Goal: Task Accomplishment & Management: Complete application form

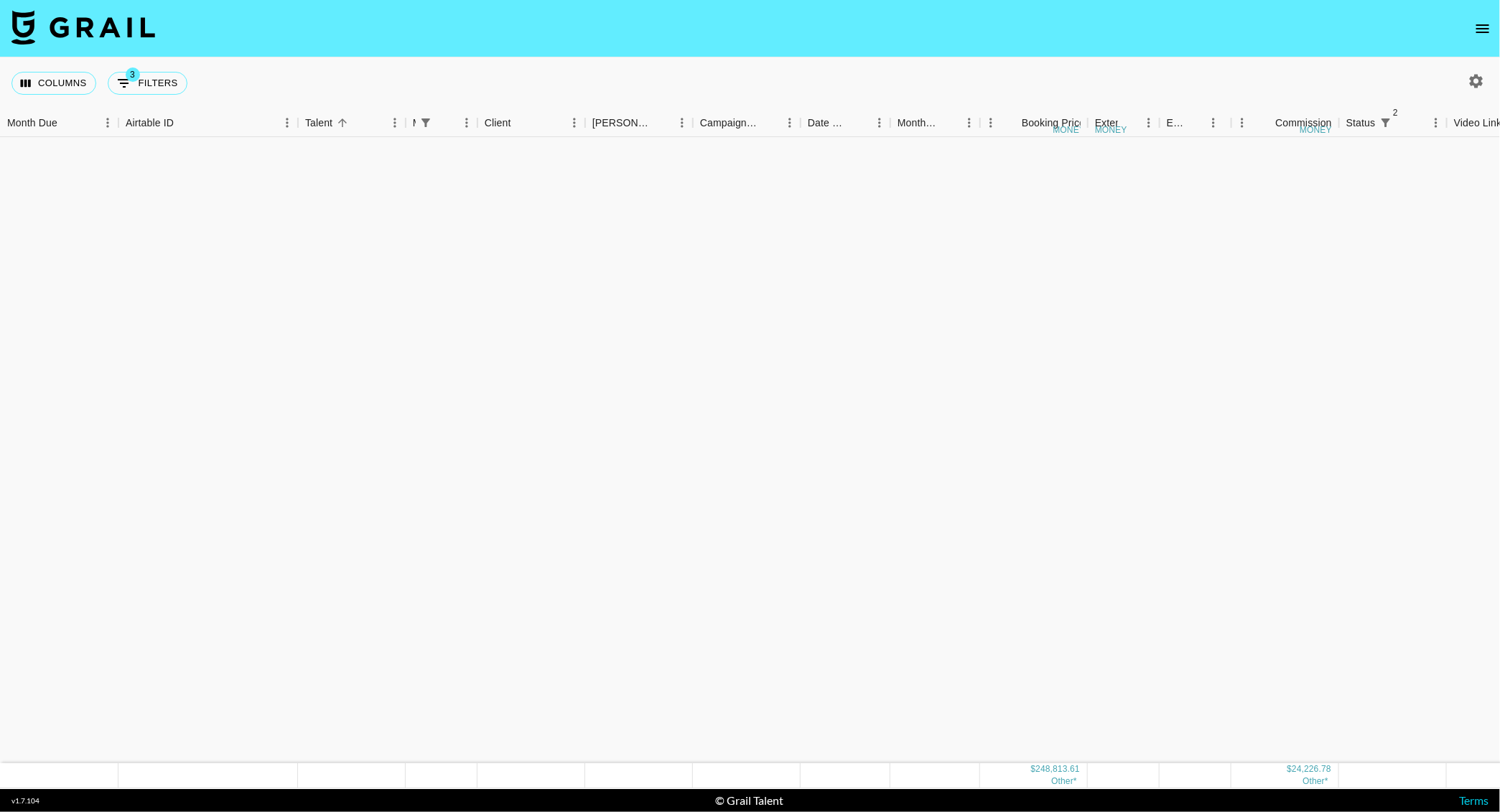
scroll to position [1055, 0]
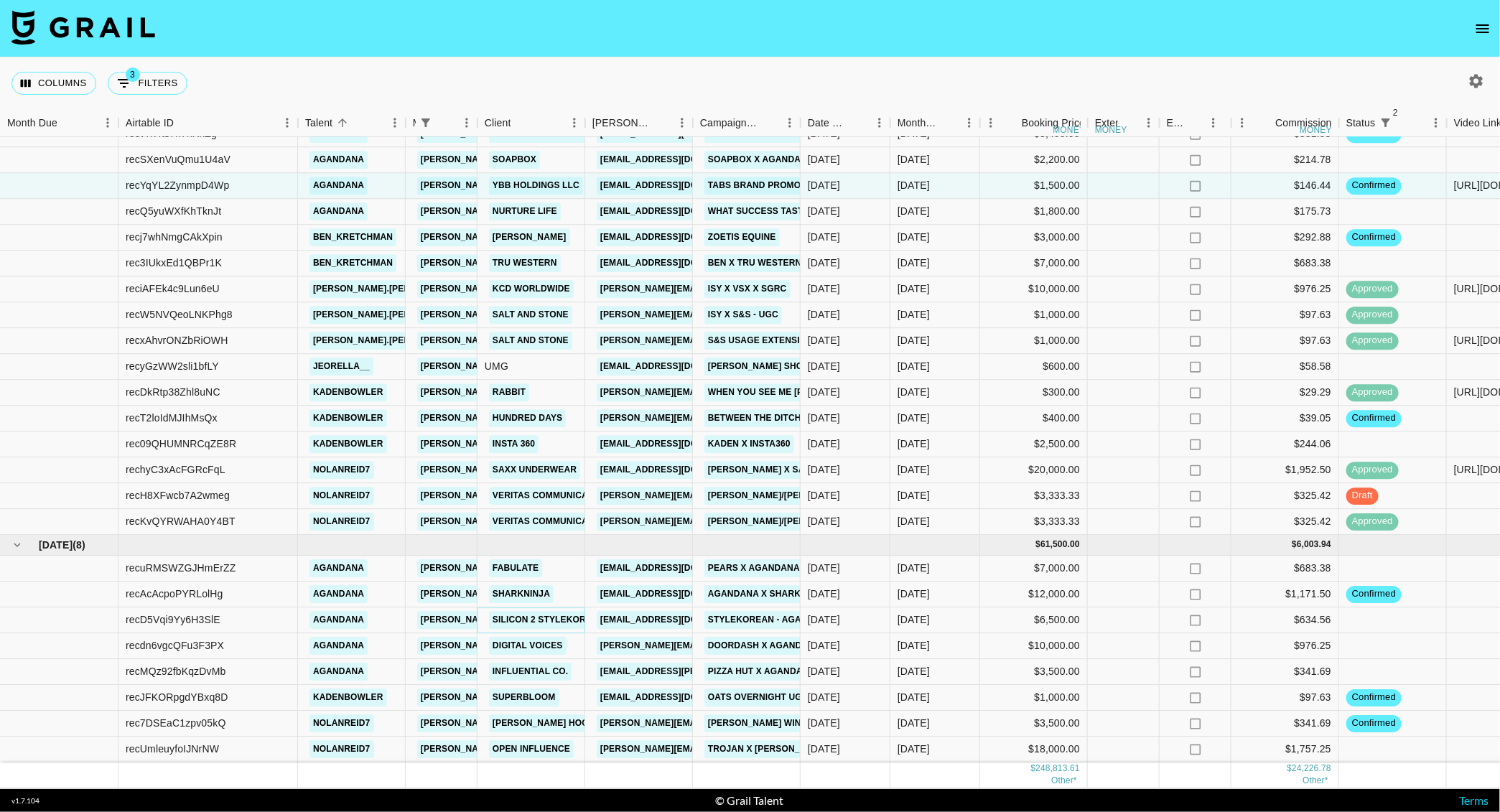
click at [545, 612] on link "Silicon 2 StyleKorean" at bounding box center [548, 621] width 119 height 18
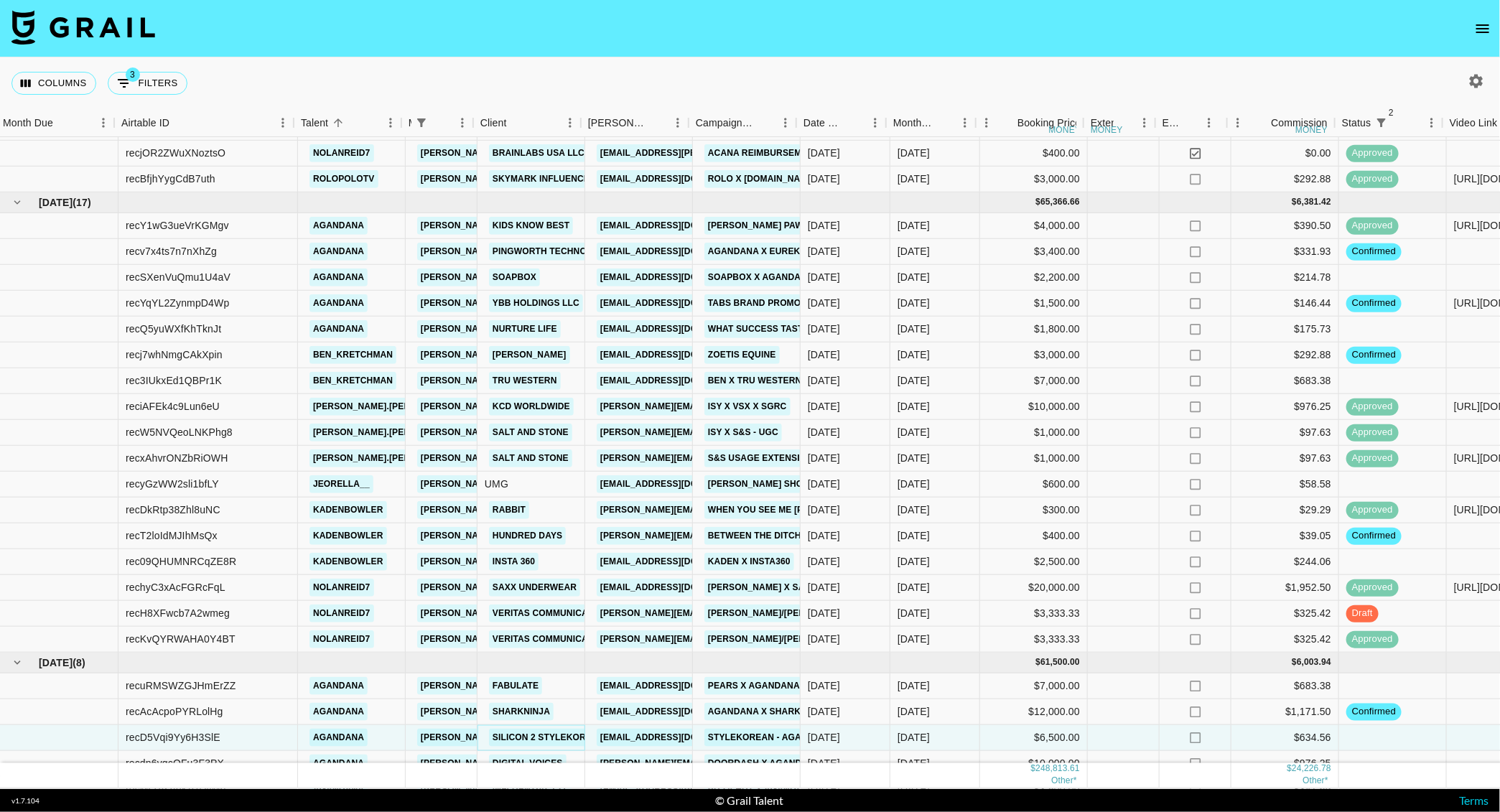
scroll to position [922, 1205]
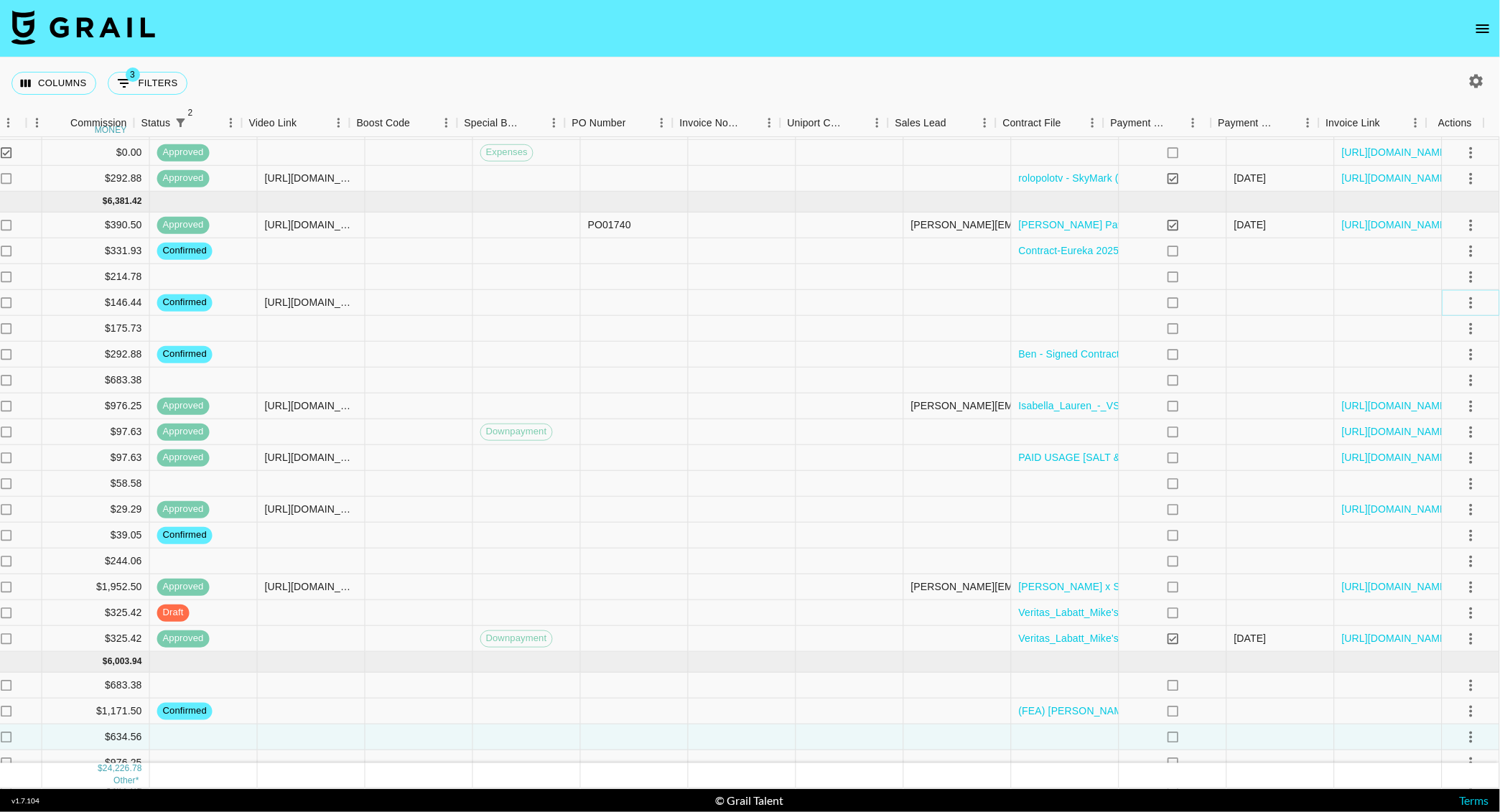
click at [1459, 291] on button "select merge strategy" at bounding box center [1471, 303] width 25 height 25
click at [904, 308] on div at bounding box center [958, 303] width 108 height 26
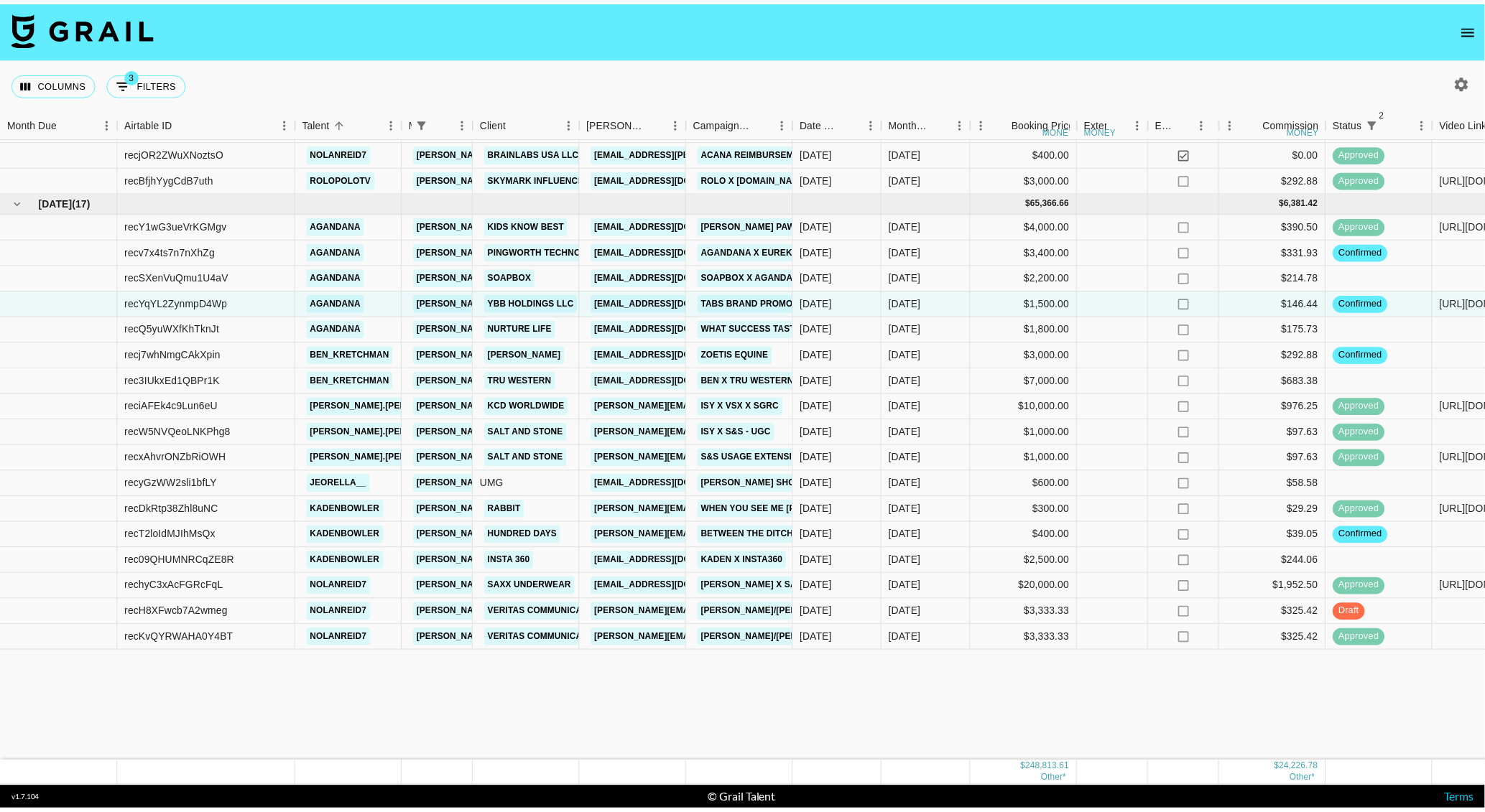
scroll to position [703, 0]
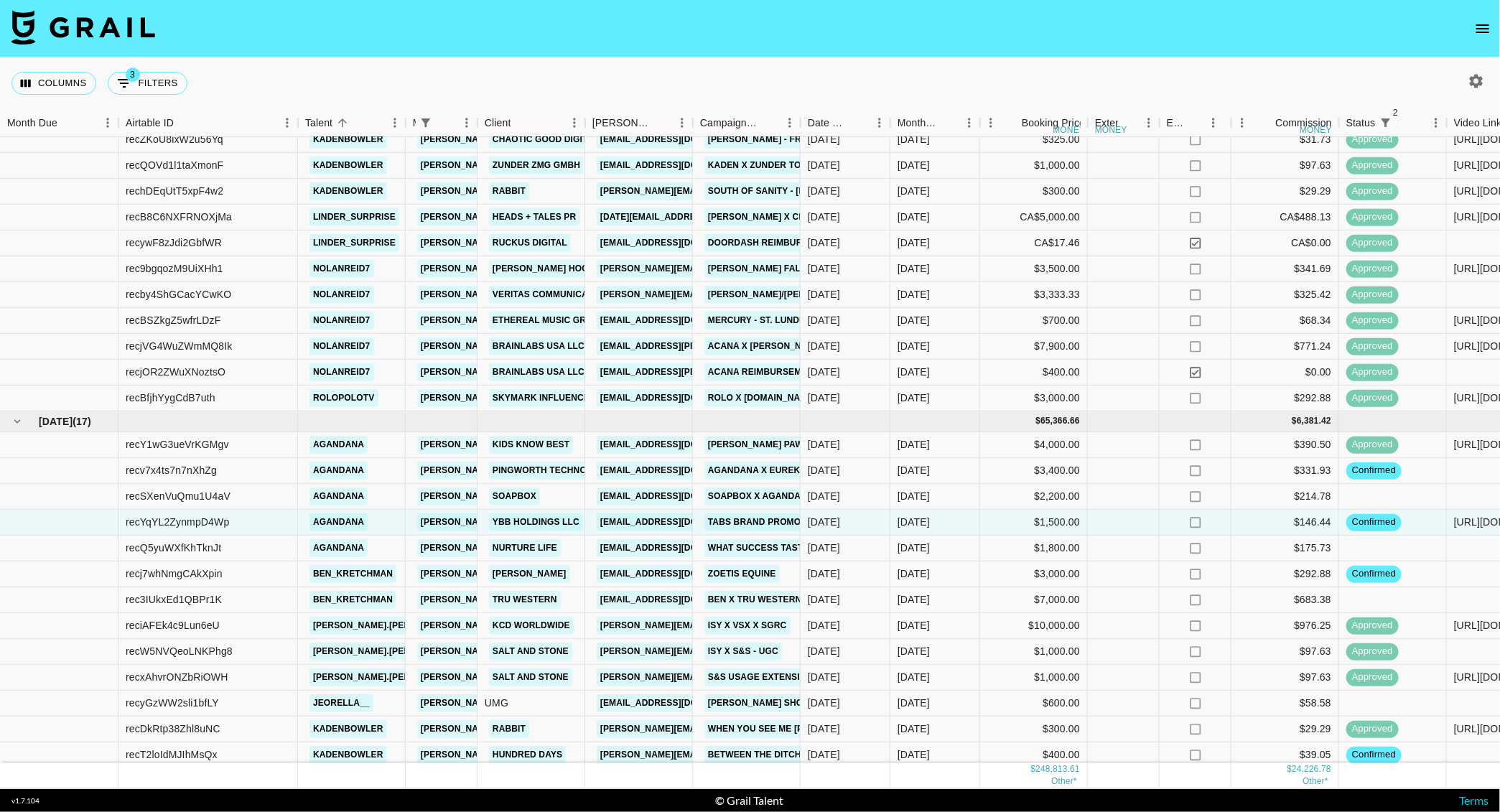
click at [1478, 15] on button "open drawer" at bounding box center [1482, 29] width 29 height 29
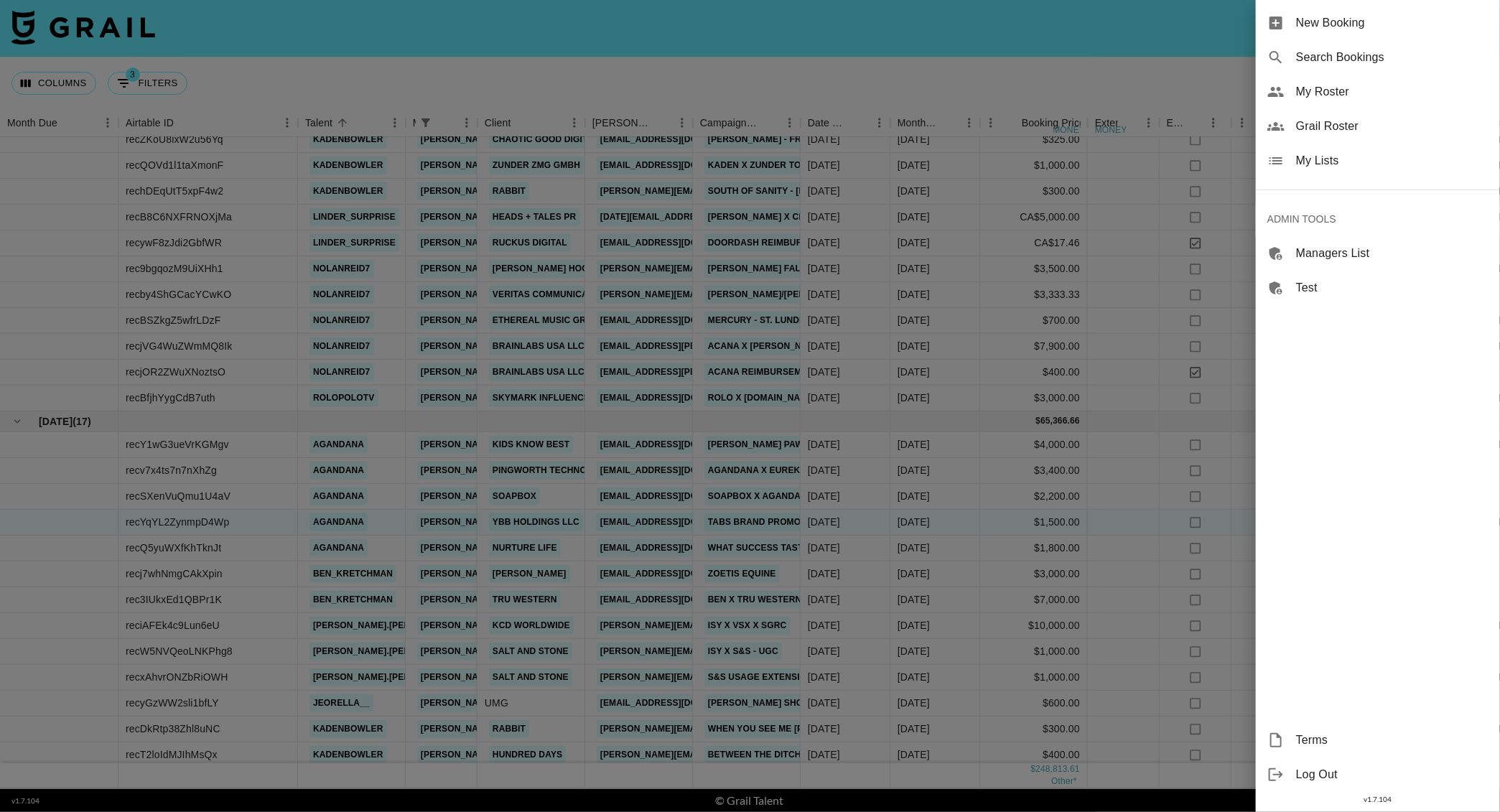
click at [1345, 26] on span "New Booking" at bounding box center [1392, 23] width 193 height 17
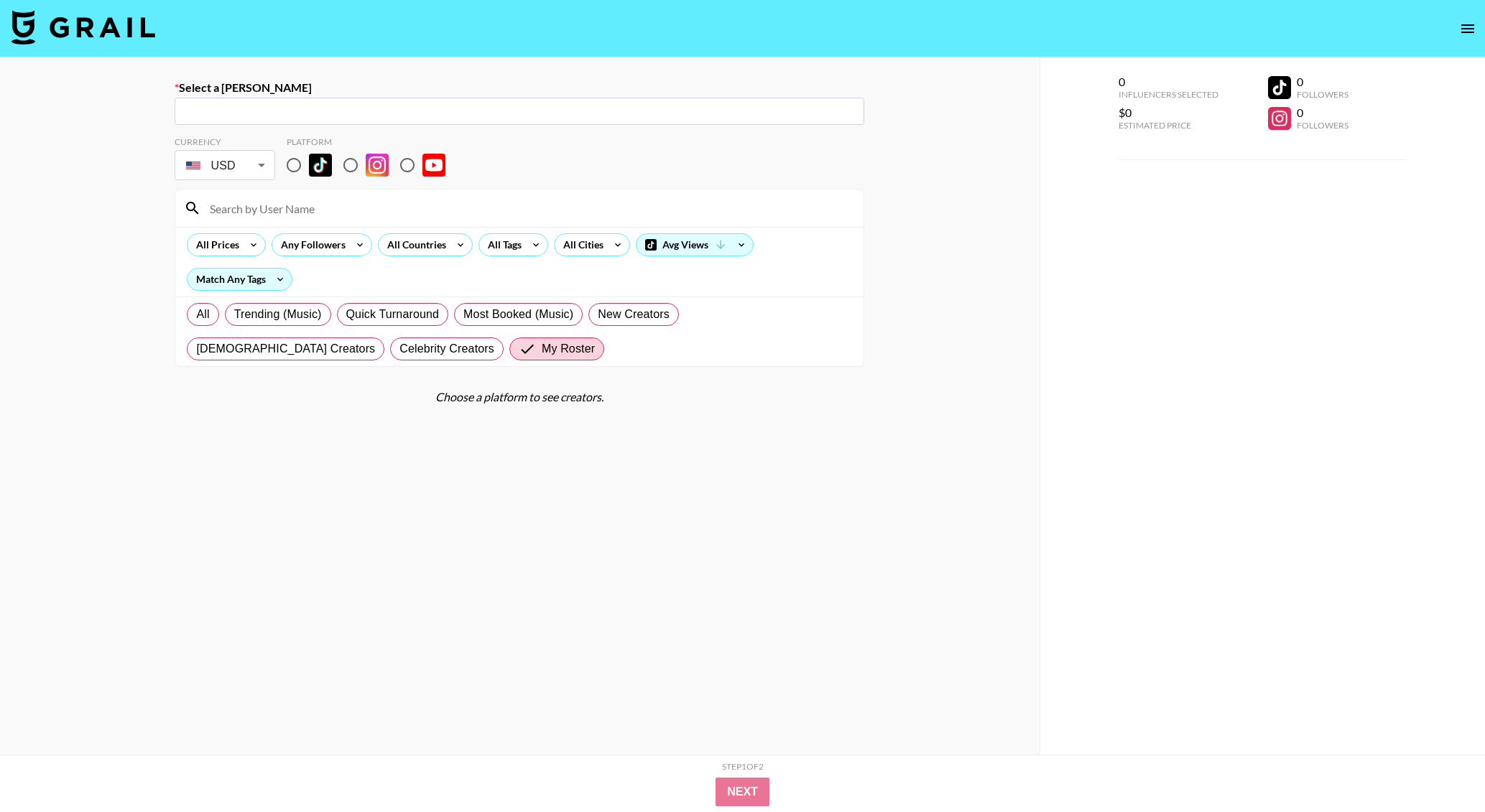
click at [334, 104] on input "text" at bounding box center [519, 112] width 673 height 16
paste input "vanessa.estrada@brainlabsdigital.com"
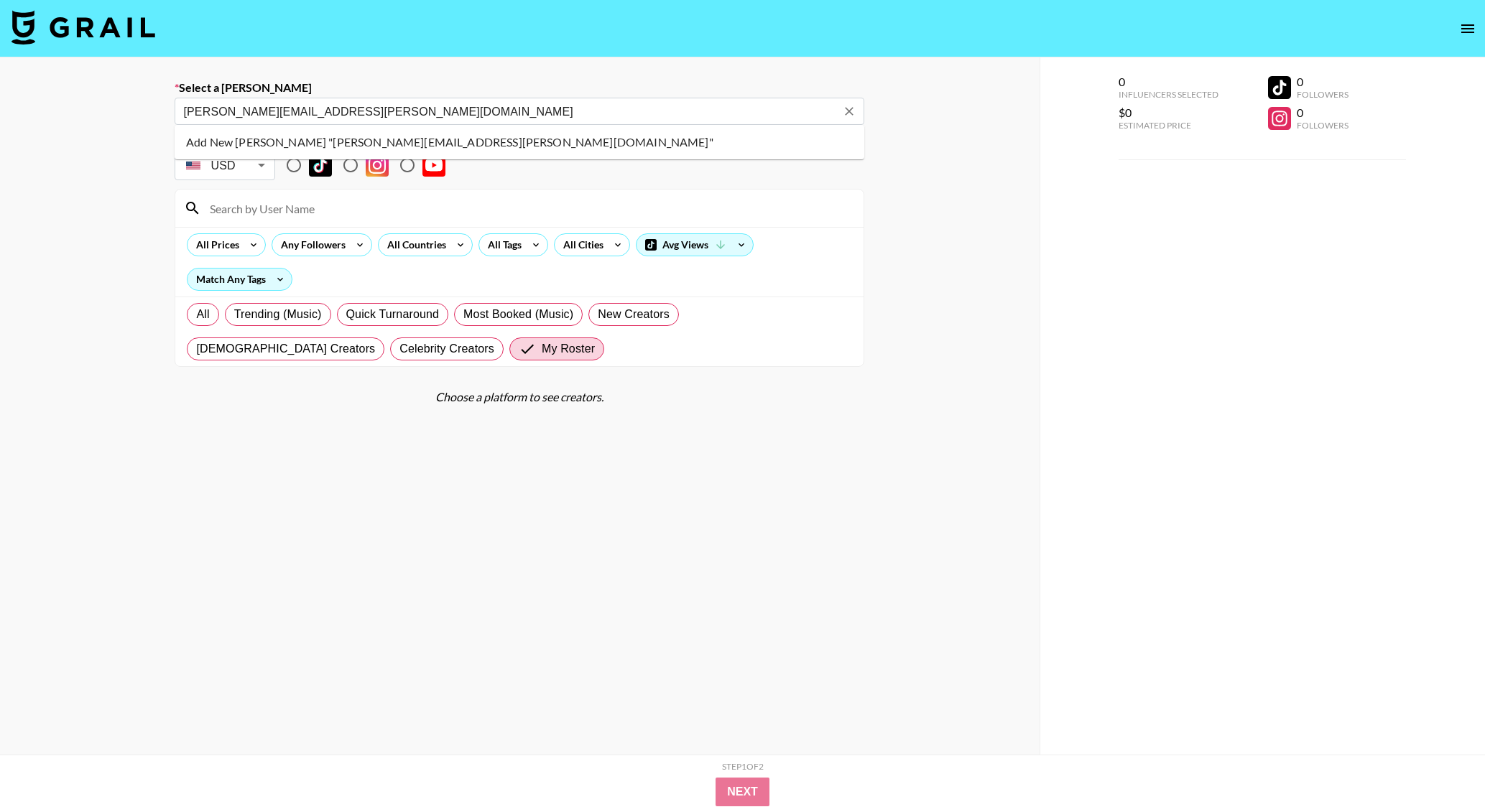
type input "vanessa.estrada@brainlabsdigital.com"
click at [408, 104] on input "vanessa.estrada@brainlabsdigital.com" at bounding box center [509, 112] width 653 height 16
click at [198, 87] on label "Select a Booker" at bounding box center [520, 87] width 690 height 15
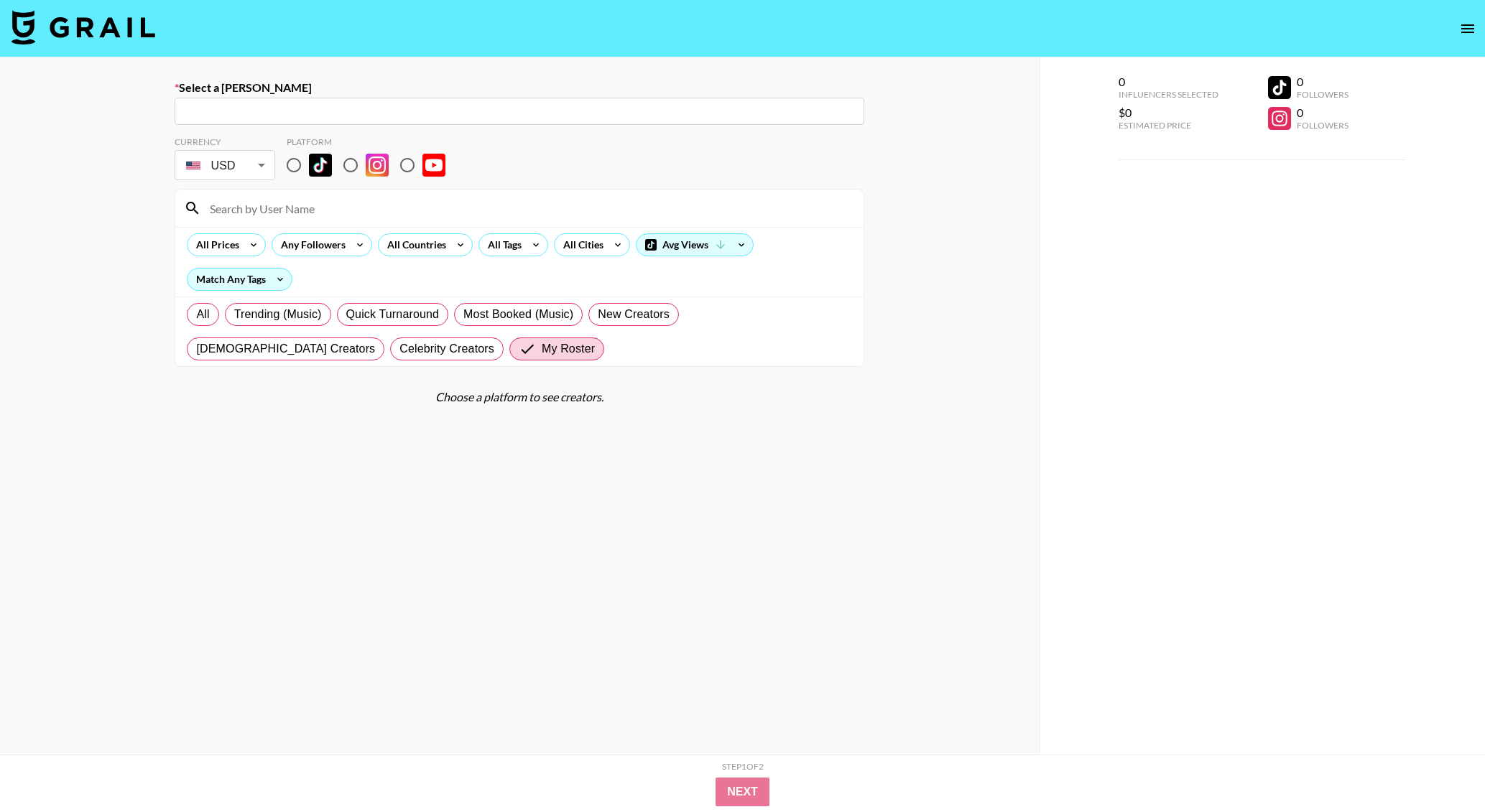
click at [204, 108] on input "text" at bounding box center [519, 112] width 673 height 16
type input "vanessa.zavala+1@brainlabsdigital.com: Vanessa Zavala -- Brainlabs USA LLC -- h…"
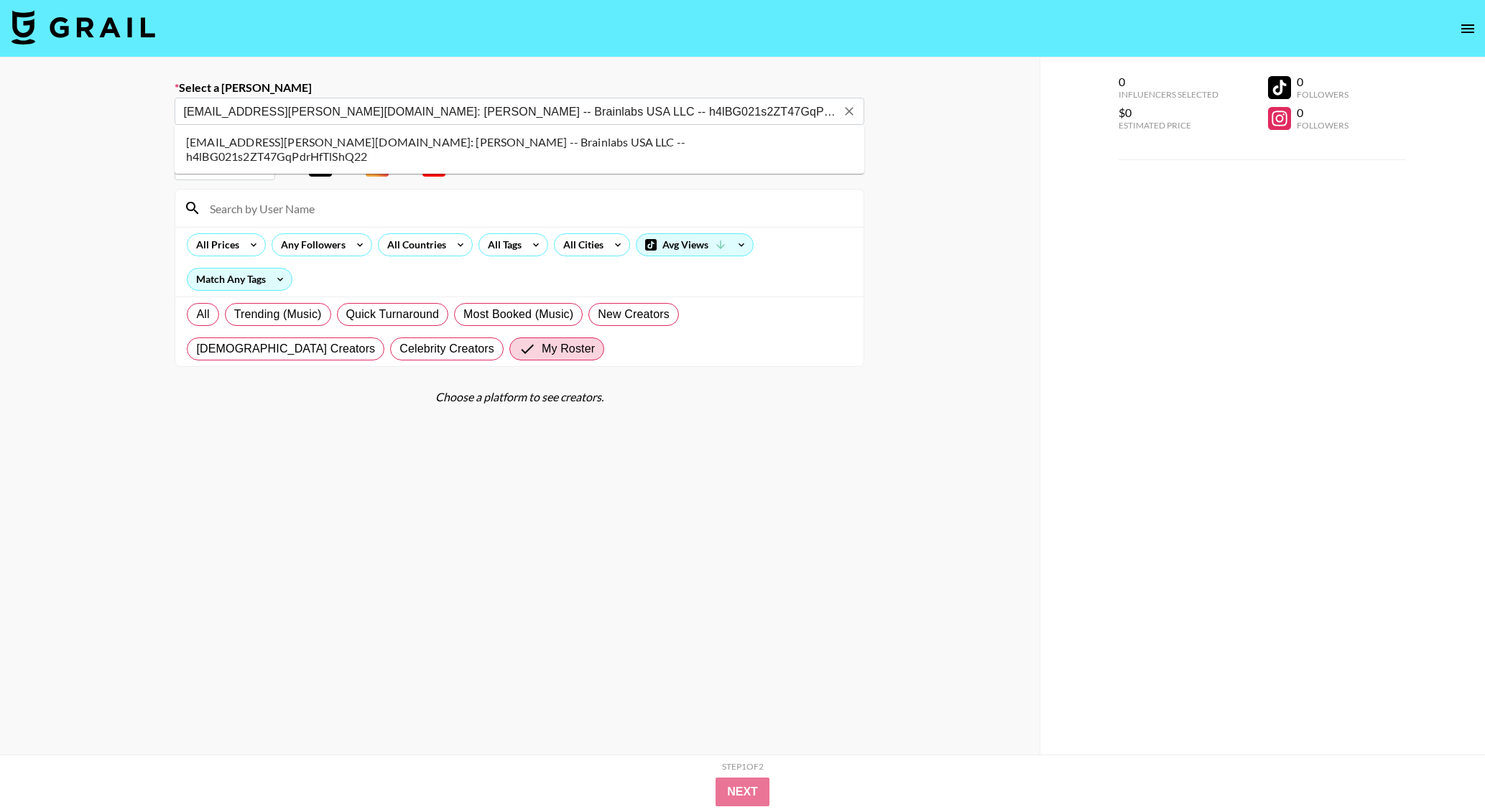
click at [561, 143] on li "vanessa.zavala+1@brainlabsdigital.com: Vanessa Zavala -- Brainlabs USA LLC -- h…" at bounding box center [520, 149] width 690 height 38
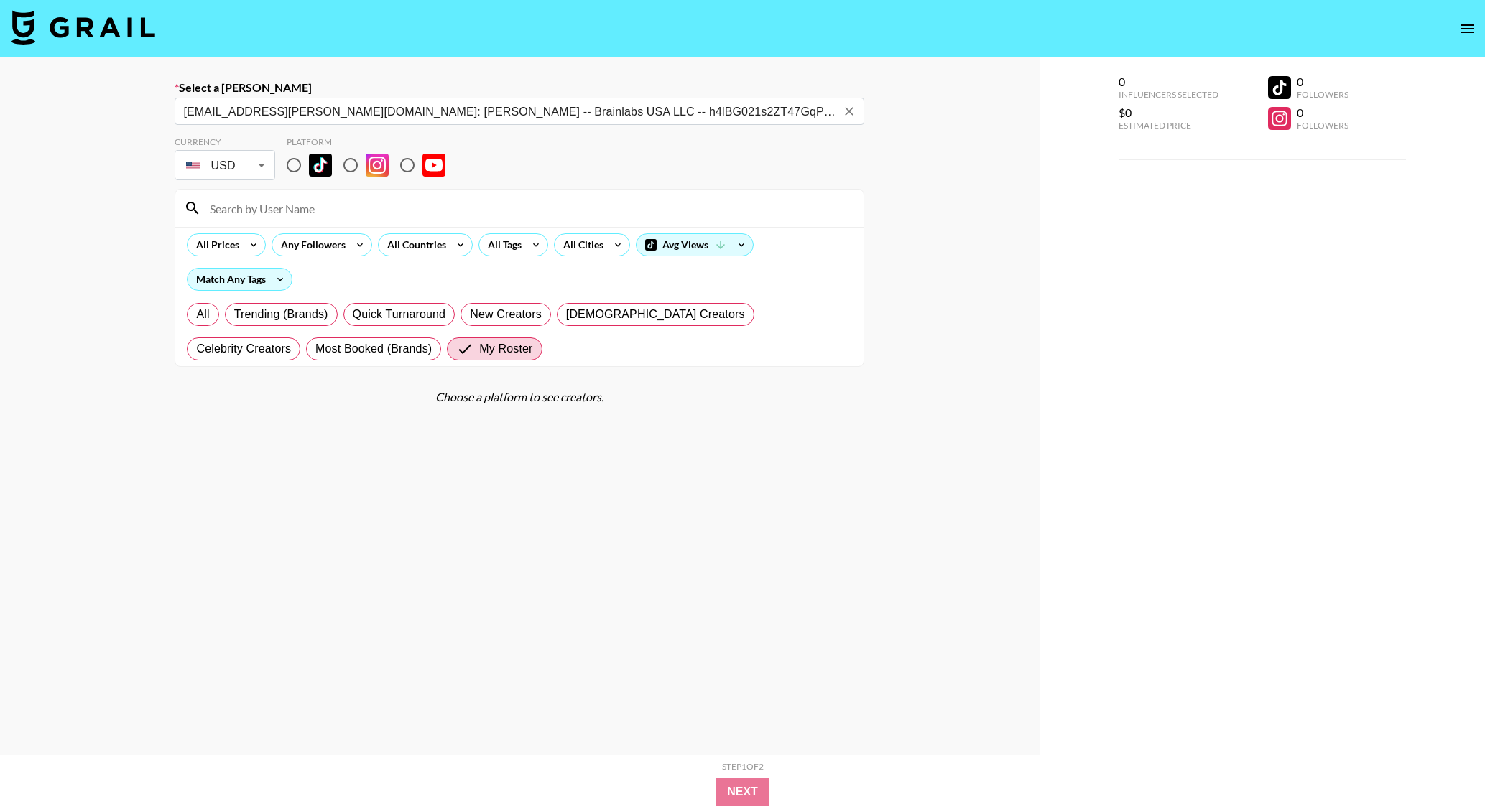
click at [351, 163] on input "radio" at bounding box center [350, 165] width 30 height 30
radio input "true"
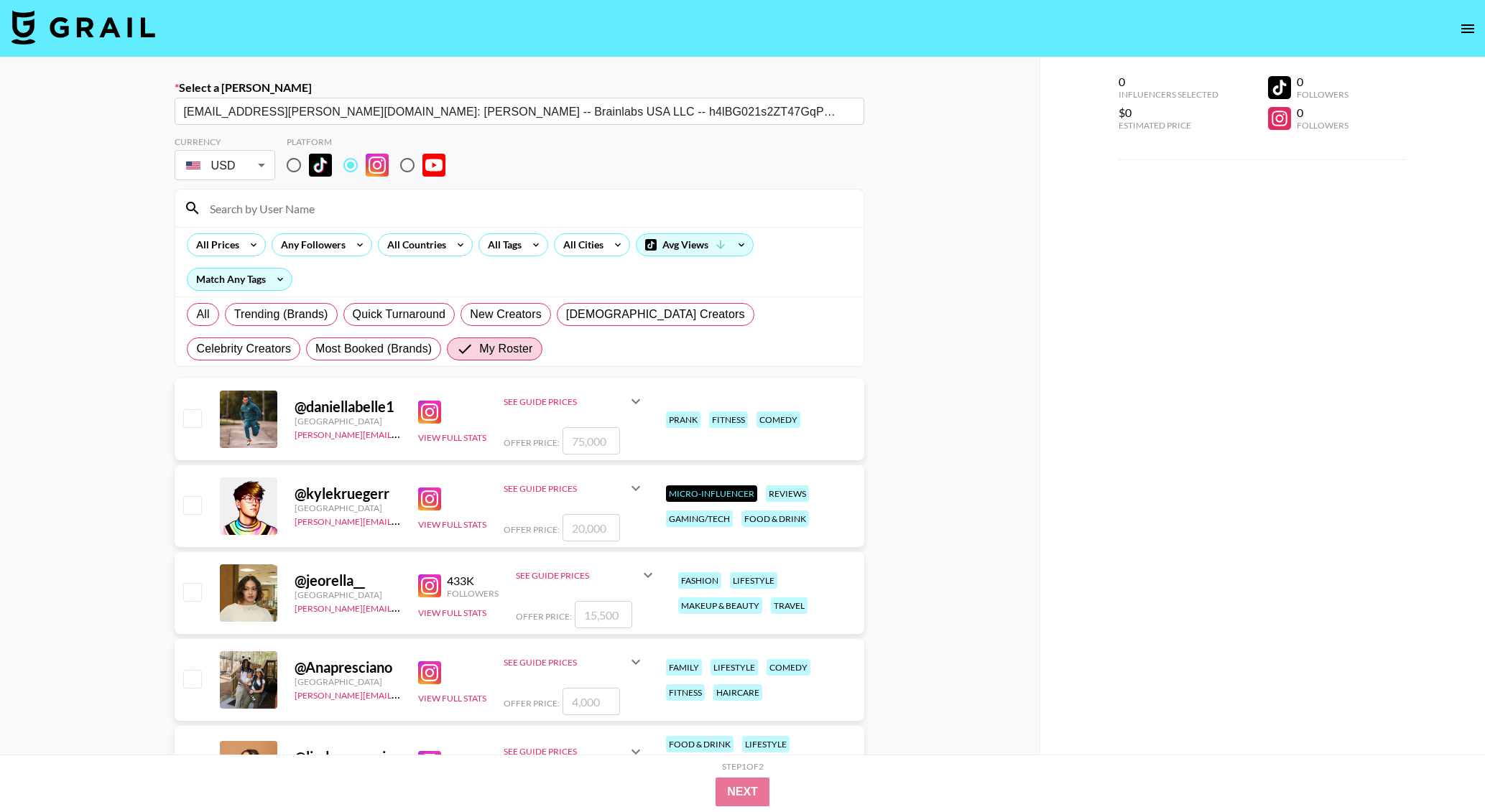
click at [369, 211] on input at bounding box center [528, 208] width 654 height 23
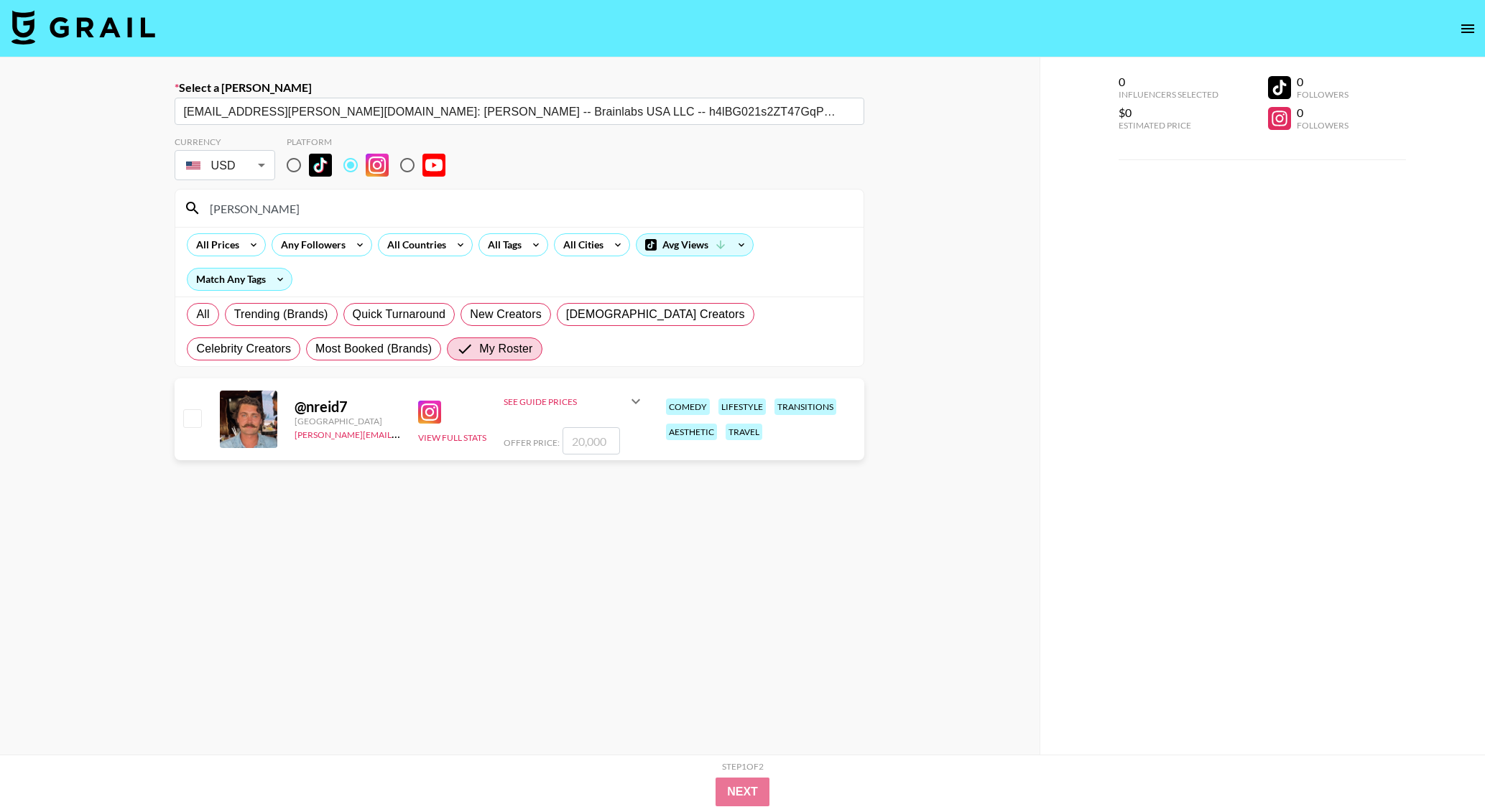
type input "nola"
click at [584, 433] on input "number" at bounding box center [591, 440] width 57 height 27
type input "5"
checkbox input "true"
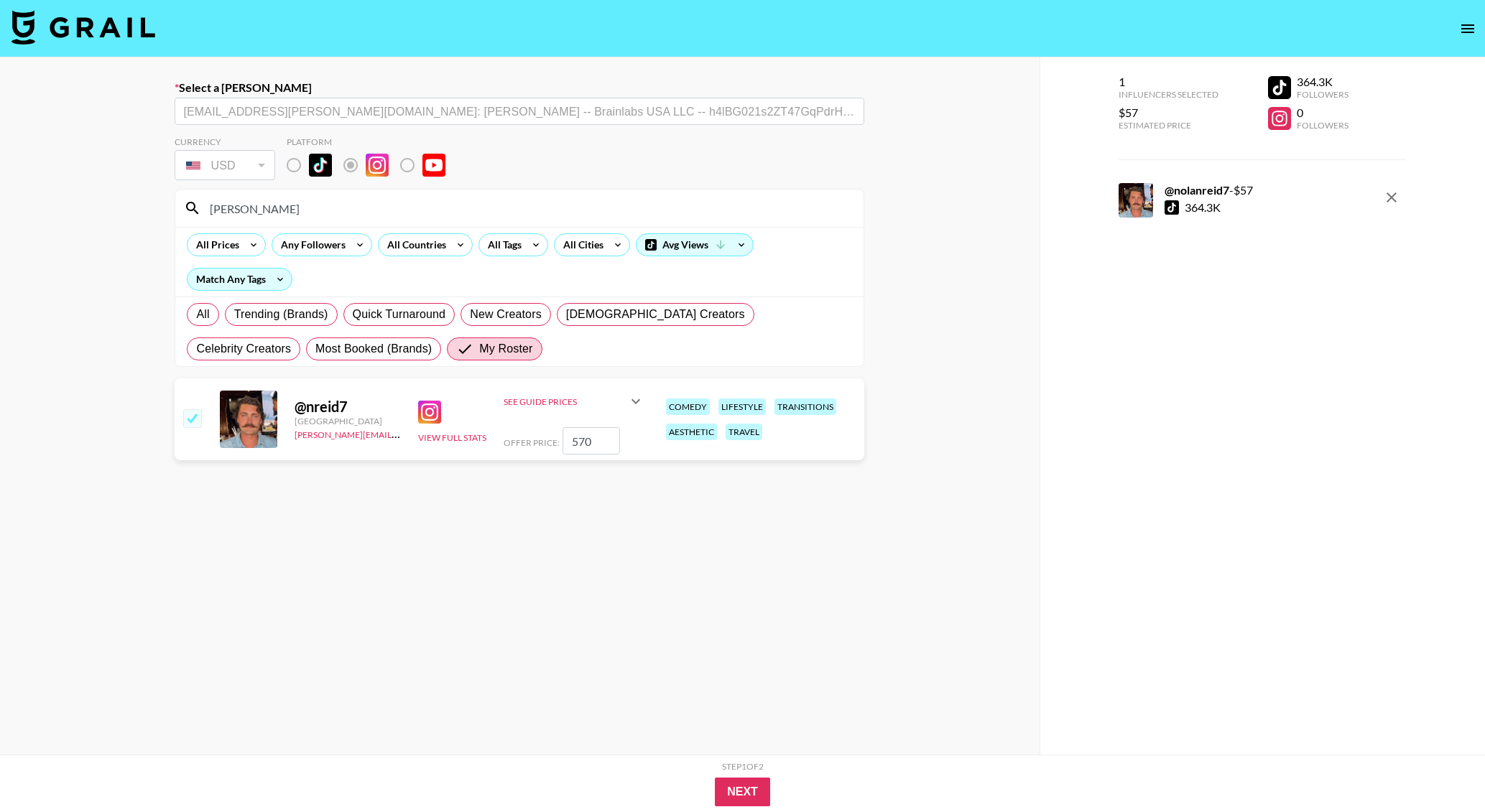
type input "5700"
click at [741, 788] on button "Next" at bounding box center [742, 792] width 56 height 29
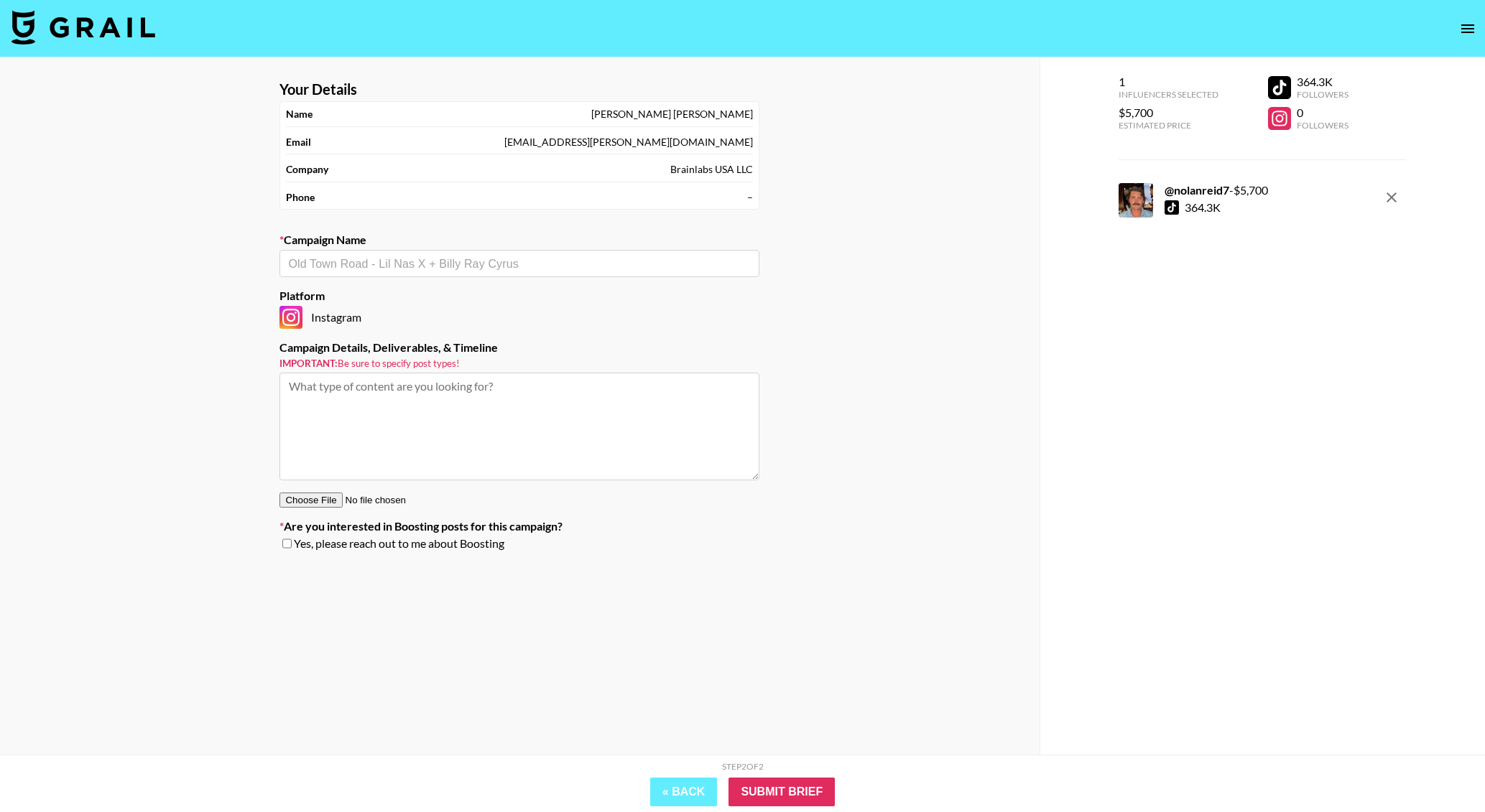
click at [423, 271] on input "text" at bounding box center [519, 264] width 463 height 16
click at [396, 289] on li "ACANA x Nolan Reid" at bounding box center [520, 297] width 480 height 23
type input "ACANA x Nolan Reid"
type textarea "Instagram --"
click at [813, 776] on div "Step 2 of 2 View Summary" at bounding box center [743, 770] width 804 height 16
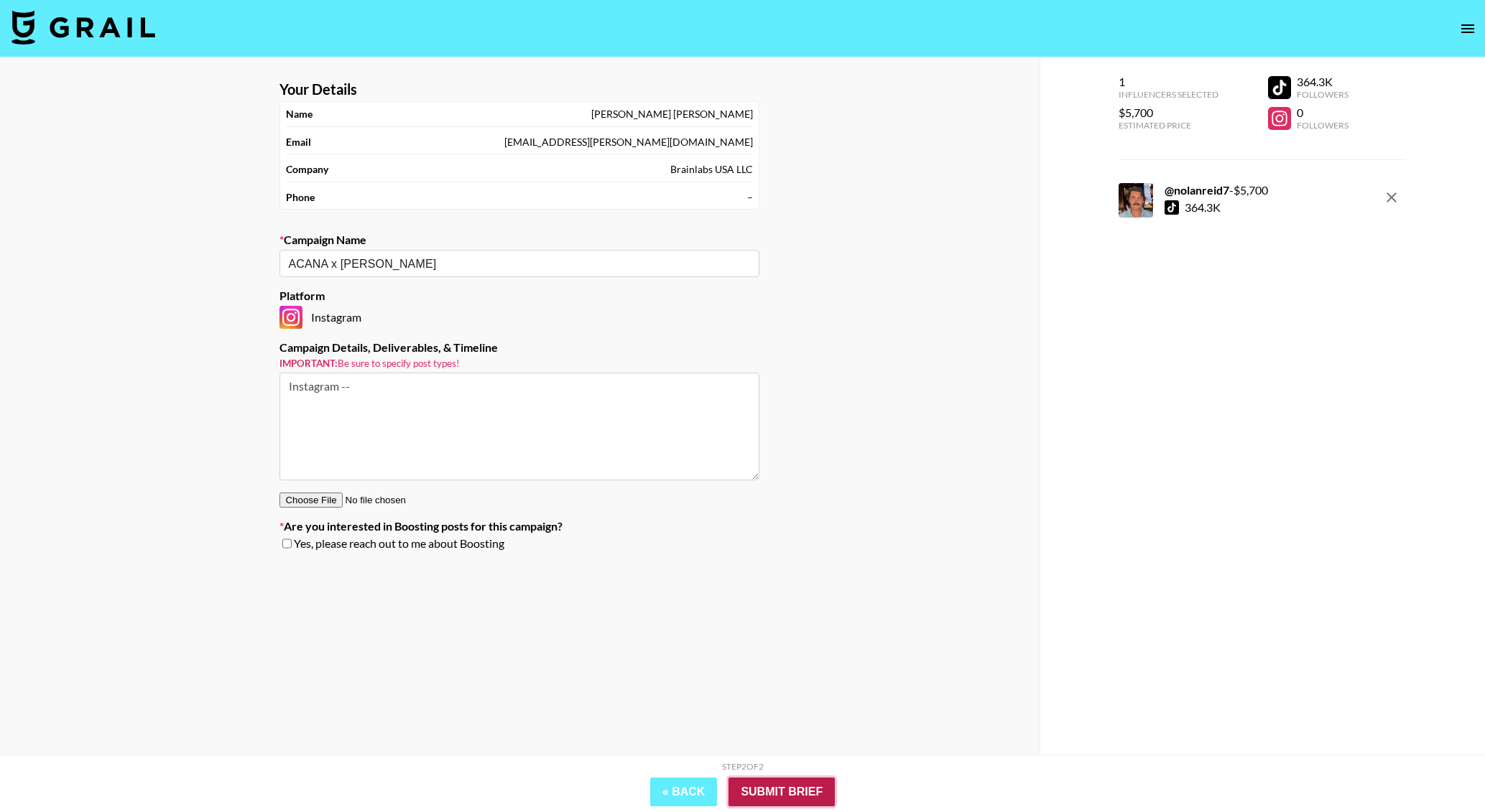
click at [812, 786] on input "Submit Brief" at bounding box center [781, 792] width 106 height 29
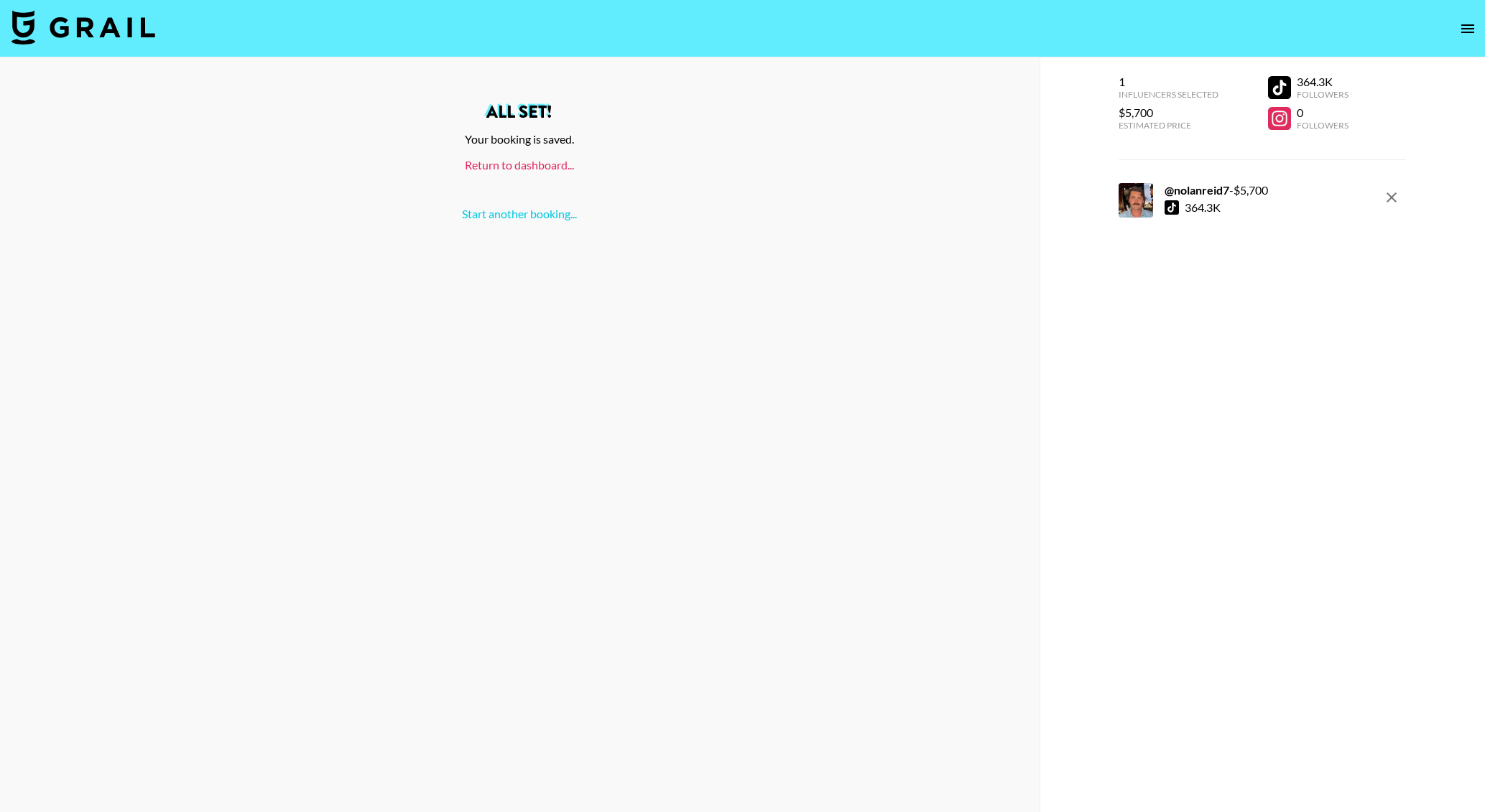
click at [525, 163] on link "Return to dashboard..." at bounding box center [520, 164] width 110 height 14
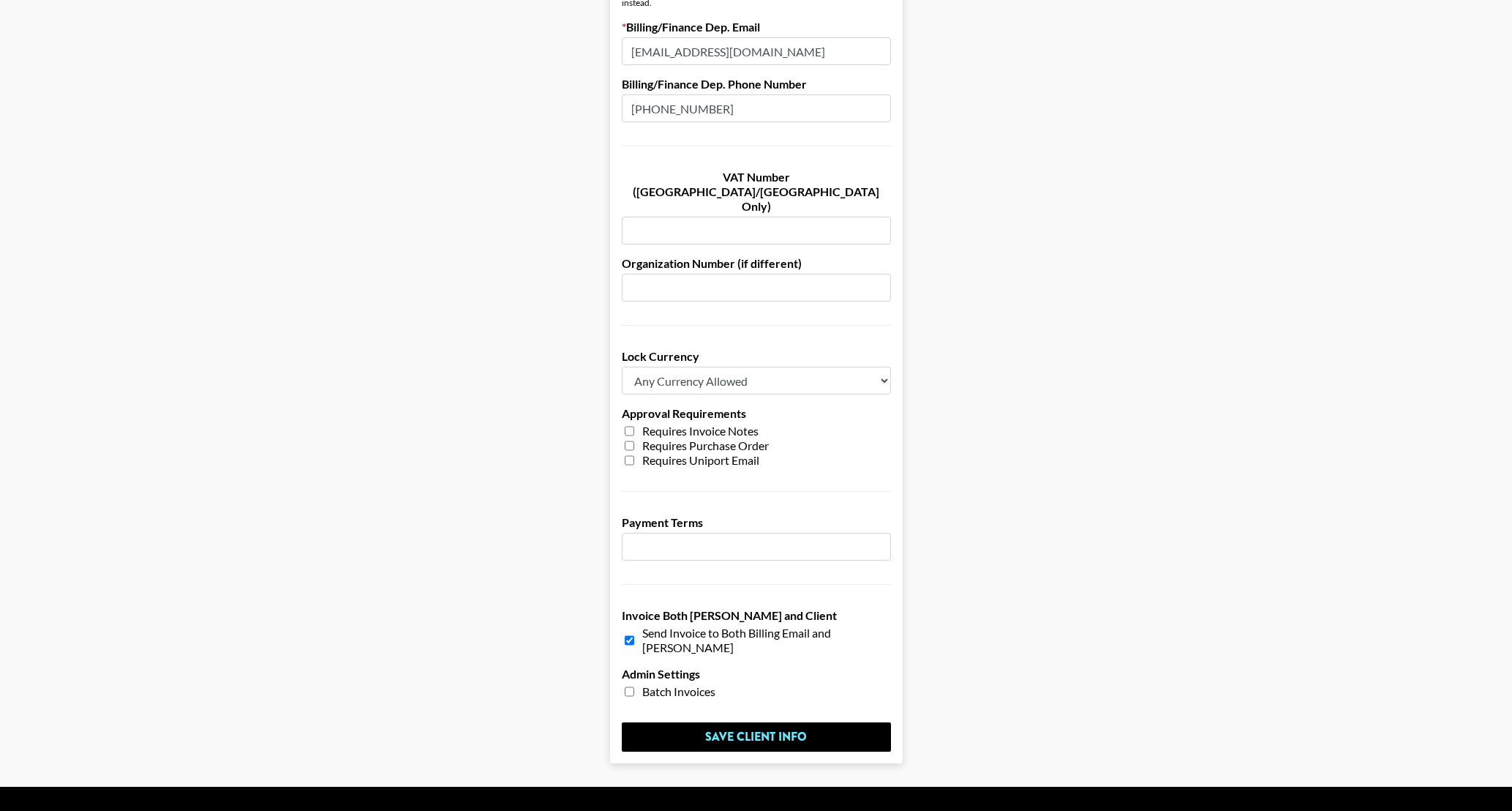
scroll to position [863, 0]
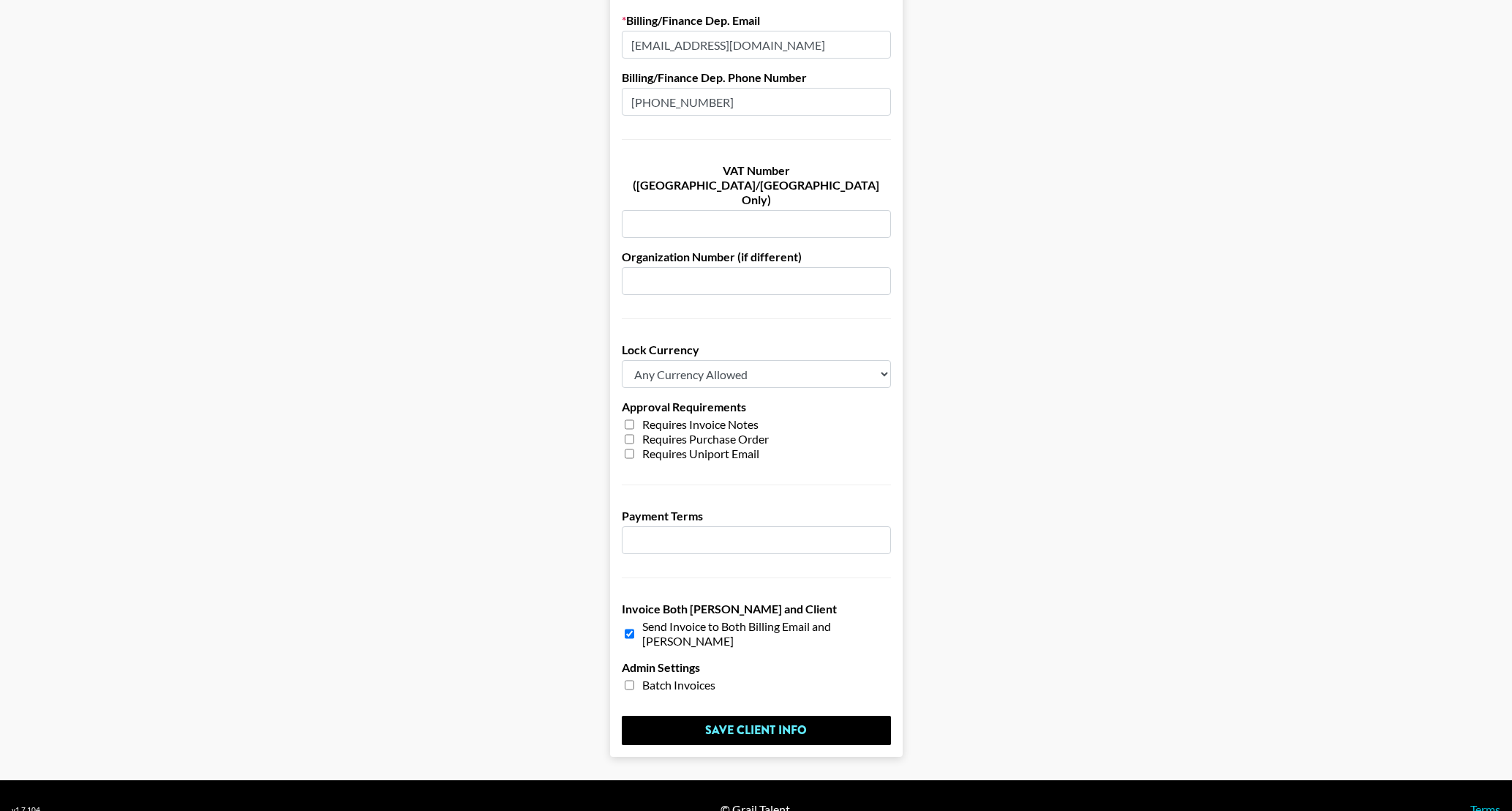
click at [685, 526] on input "number" at bounding box center [756, 540] width 269 height 27
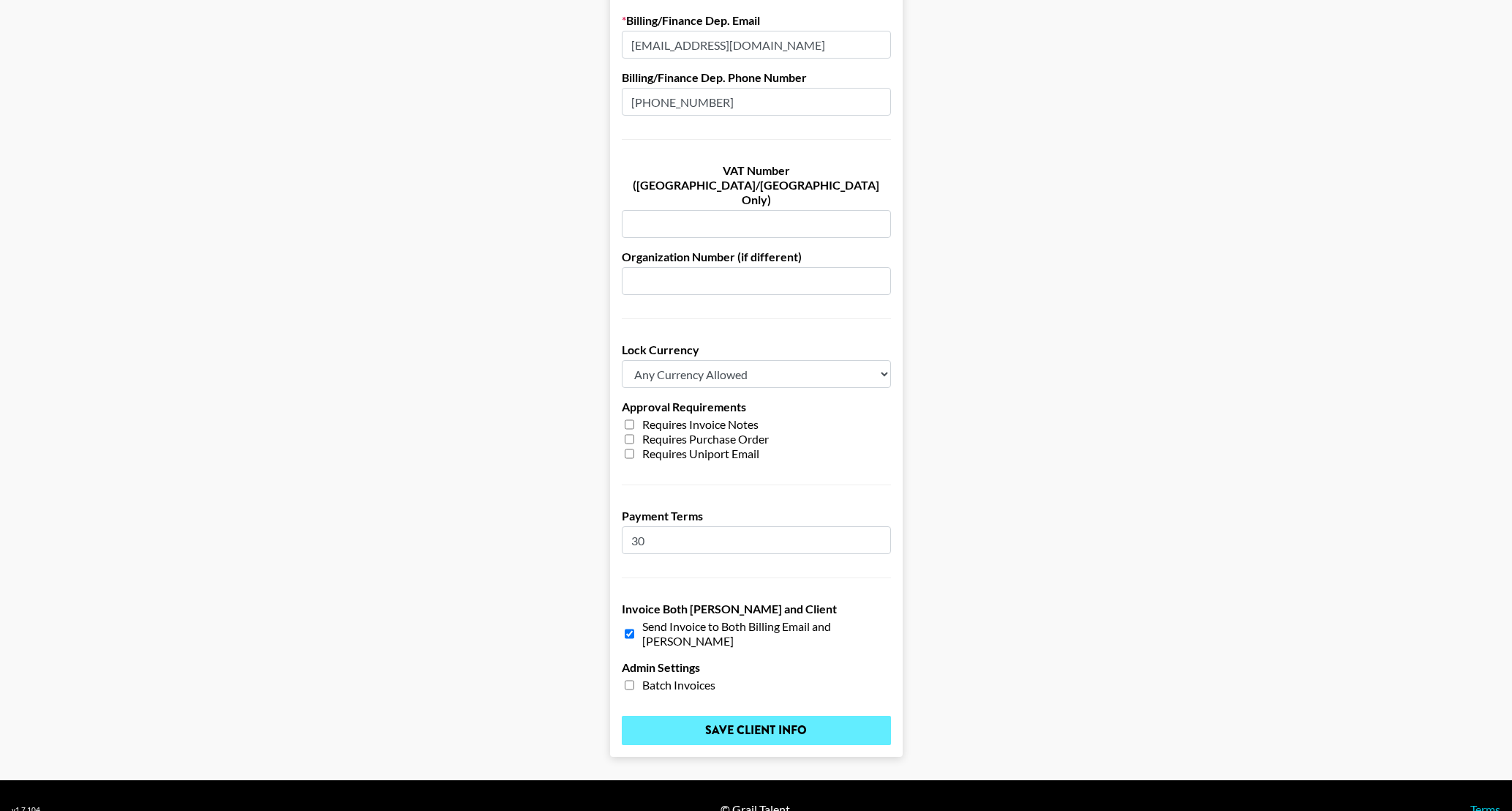
type input "30"
click at [753, 715] on input "Save Client Info" at bounding box center [756, 729] width 269 height 29
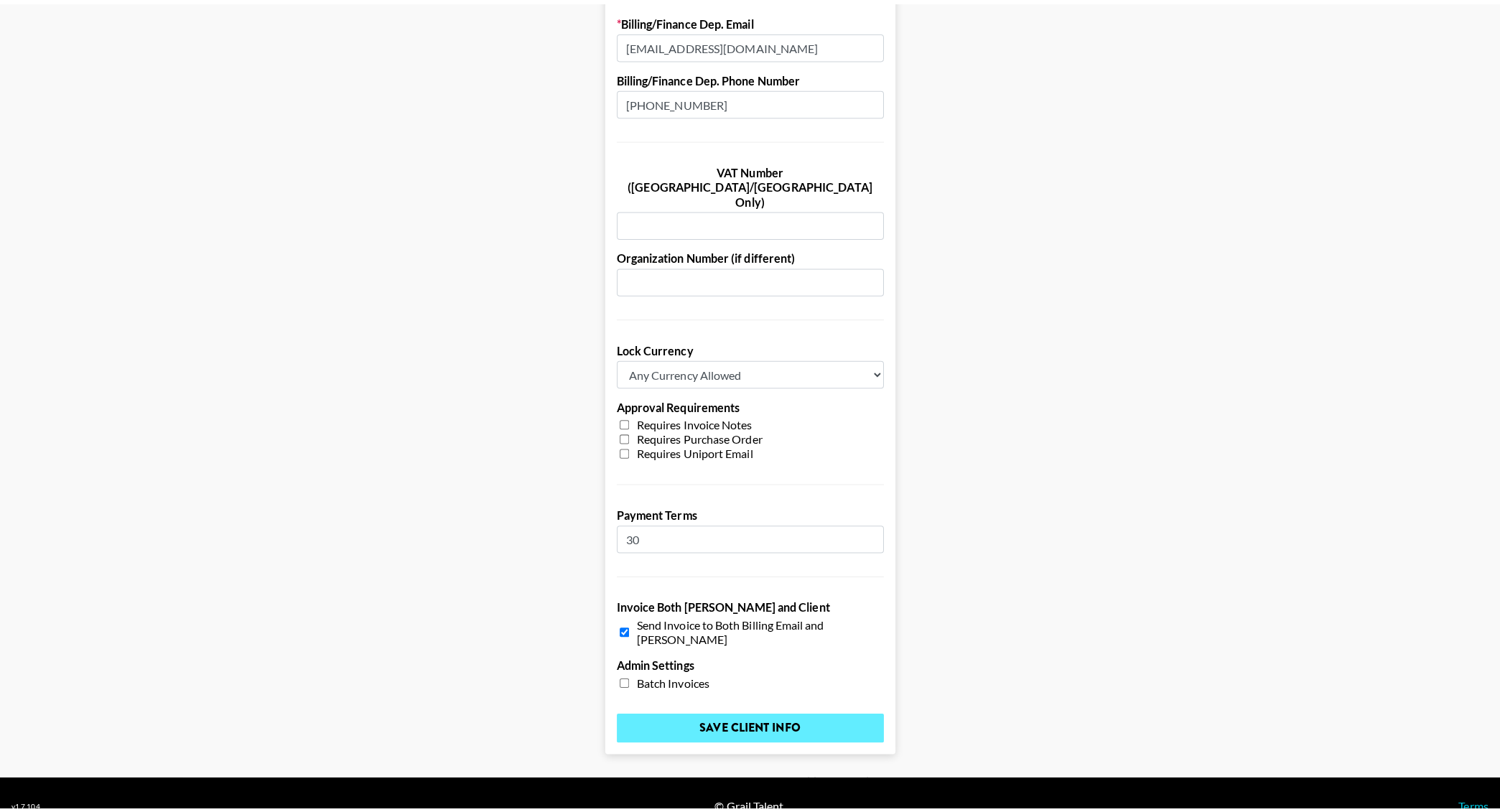
scroll to position [0, 0]
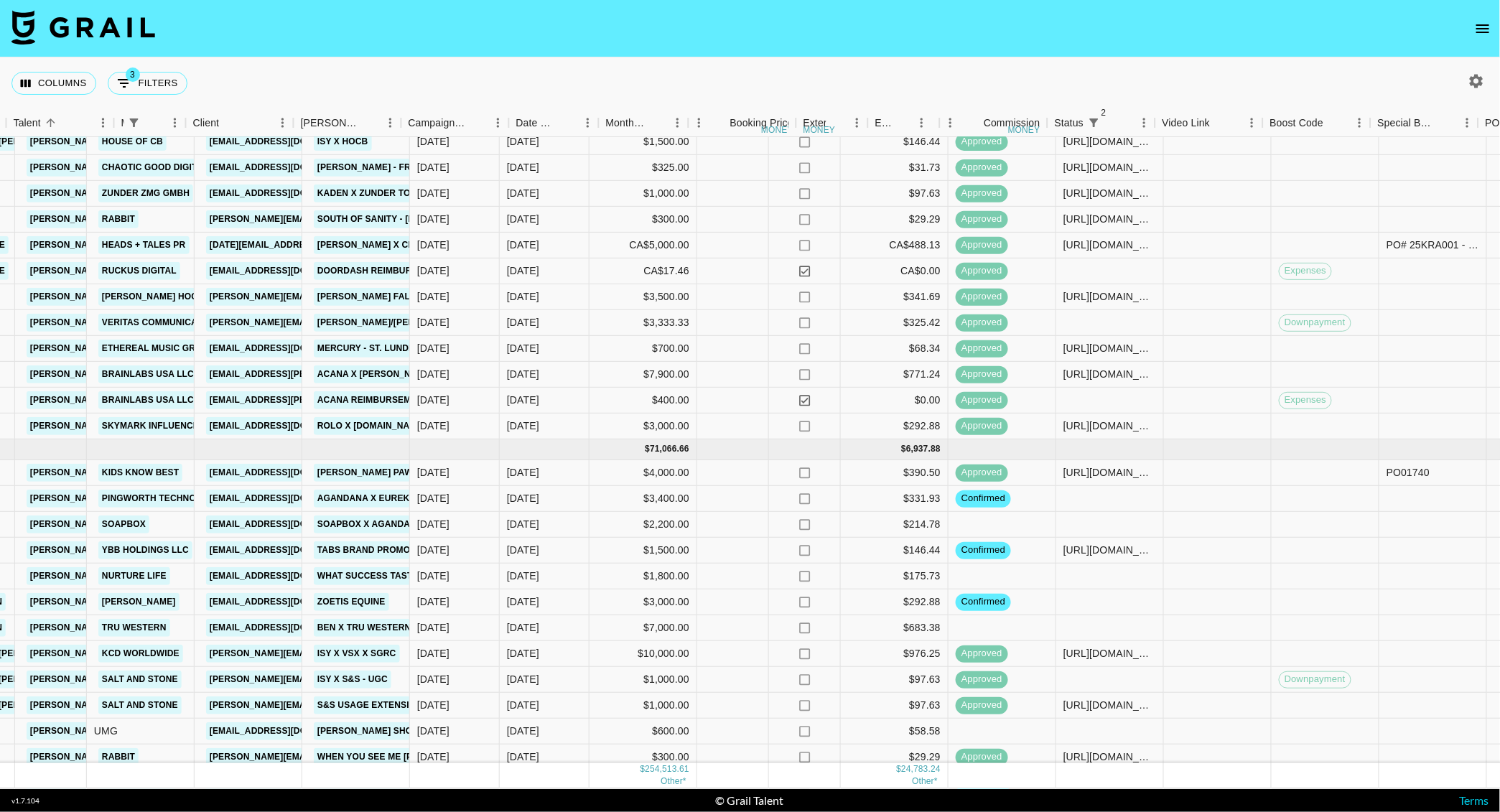
scroll to position [675, 549]
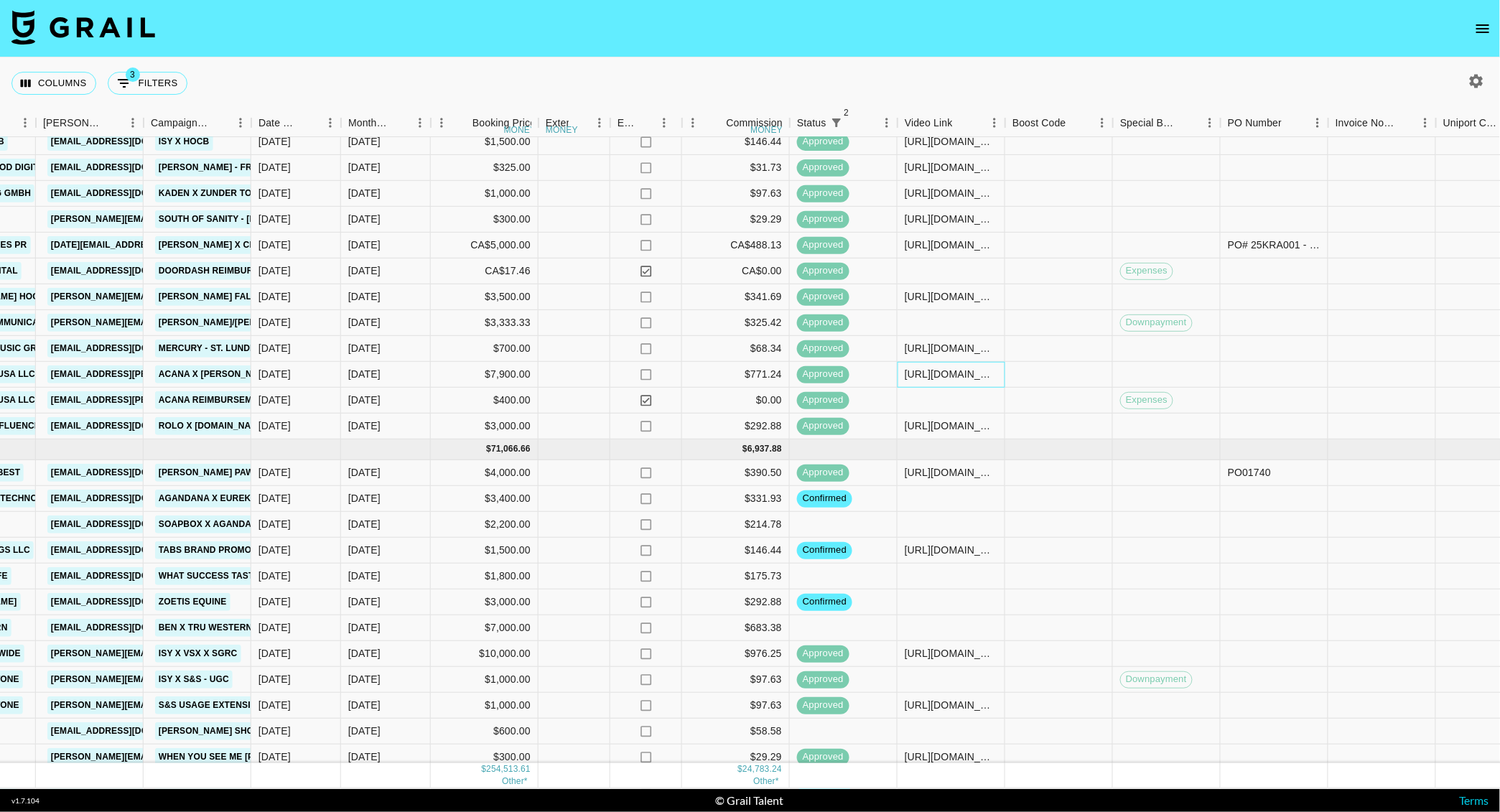
click at [980, 377] on div "https://www.instagram.com/reel/DN1b6Ll3AoL/?igsh=bWc2ZW92eGxraDhp" at bounding box center [950, 375] width 92 height 15
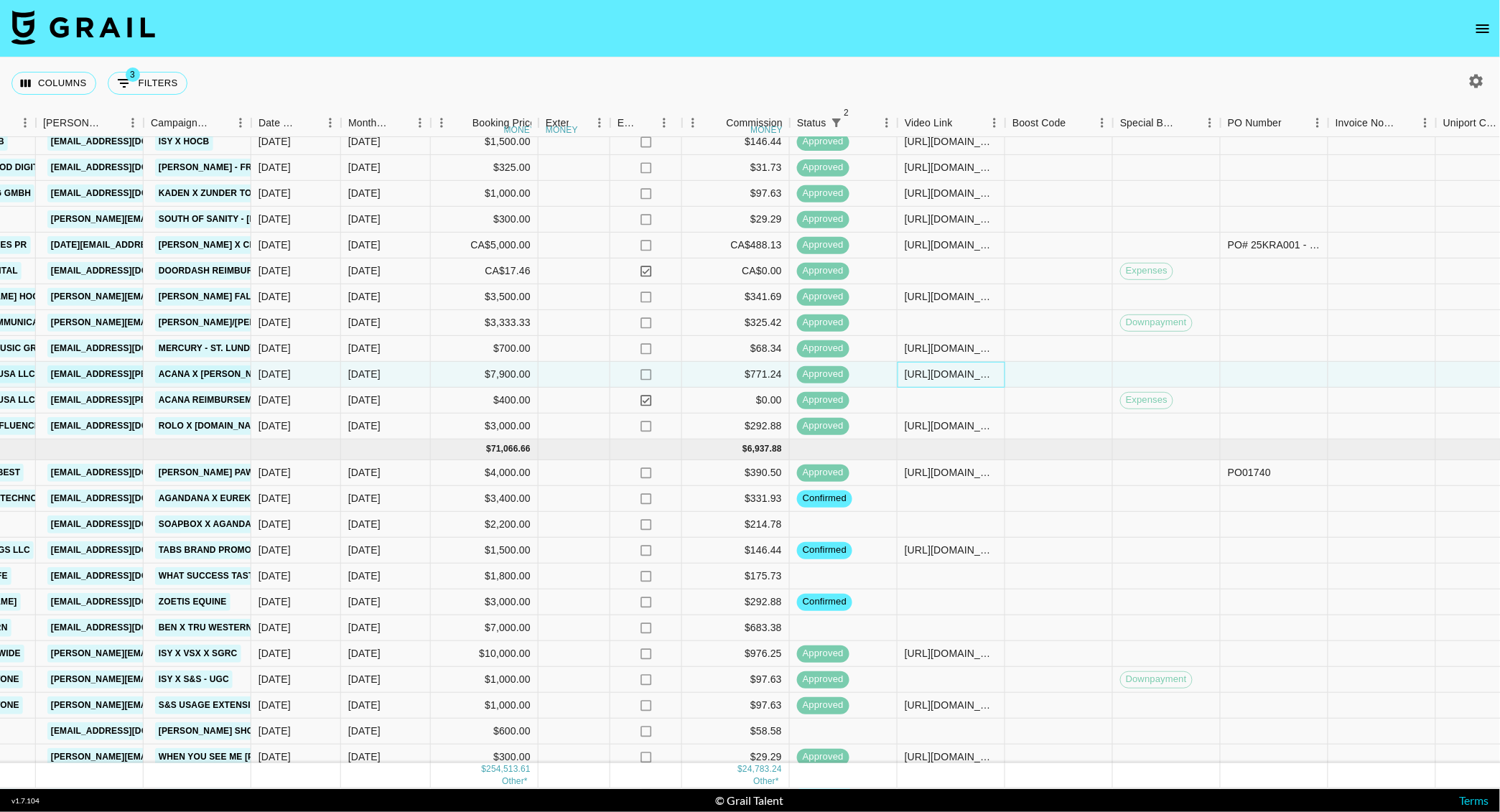
click at [940, 373] on div "https://www.instagram.com/reel/DN1b6Ll3AoL/?igsh=bWc2ZW92eGxraDhp" at bounding box center [950, 375] width 92 height 15
click at [1042, 426] on div at bounding box center [1059, 426] width 108 height 26
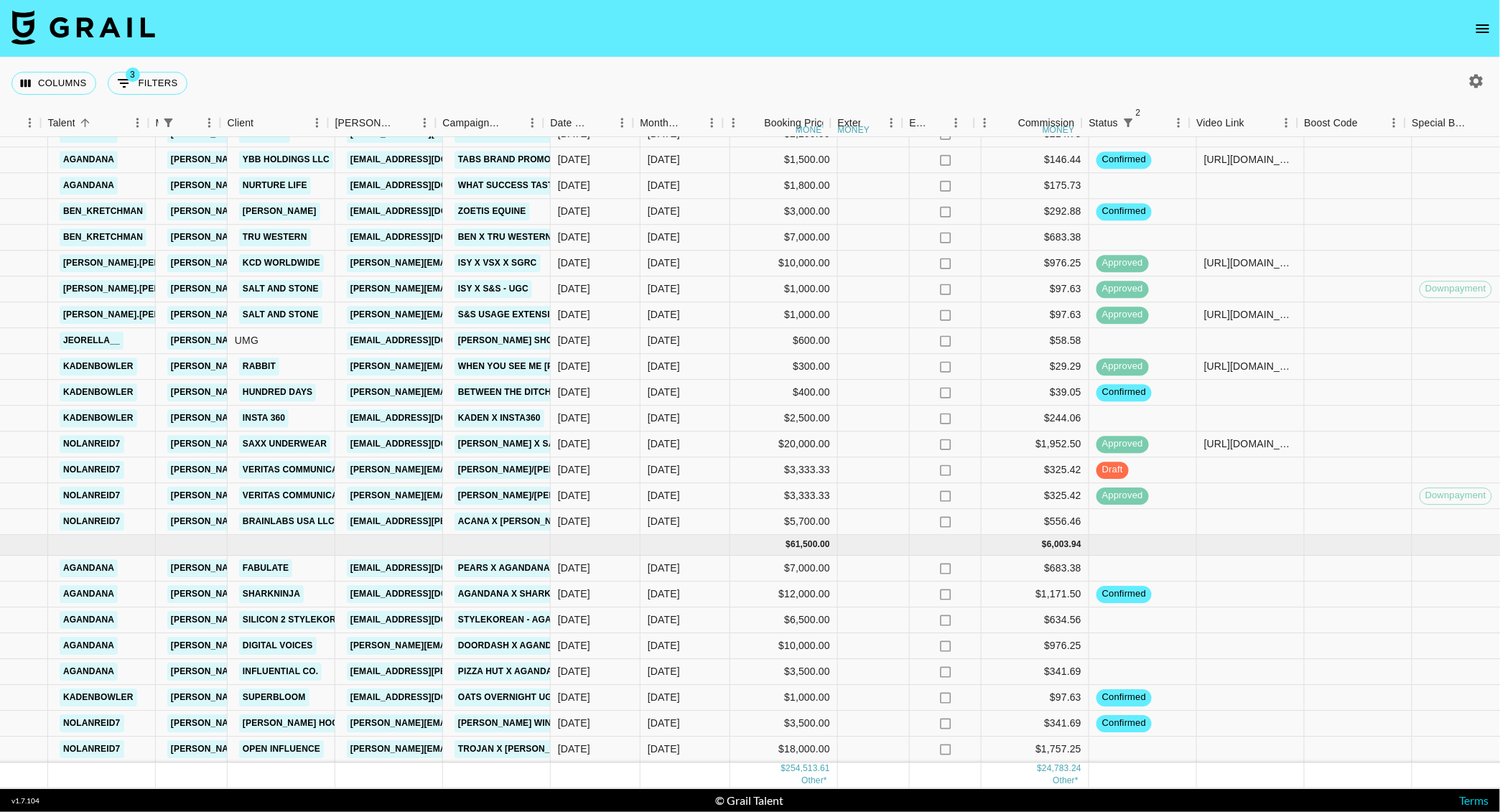
scroll to position [1082, 263]
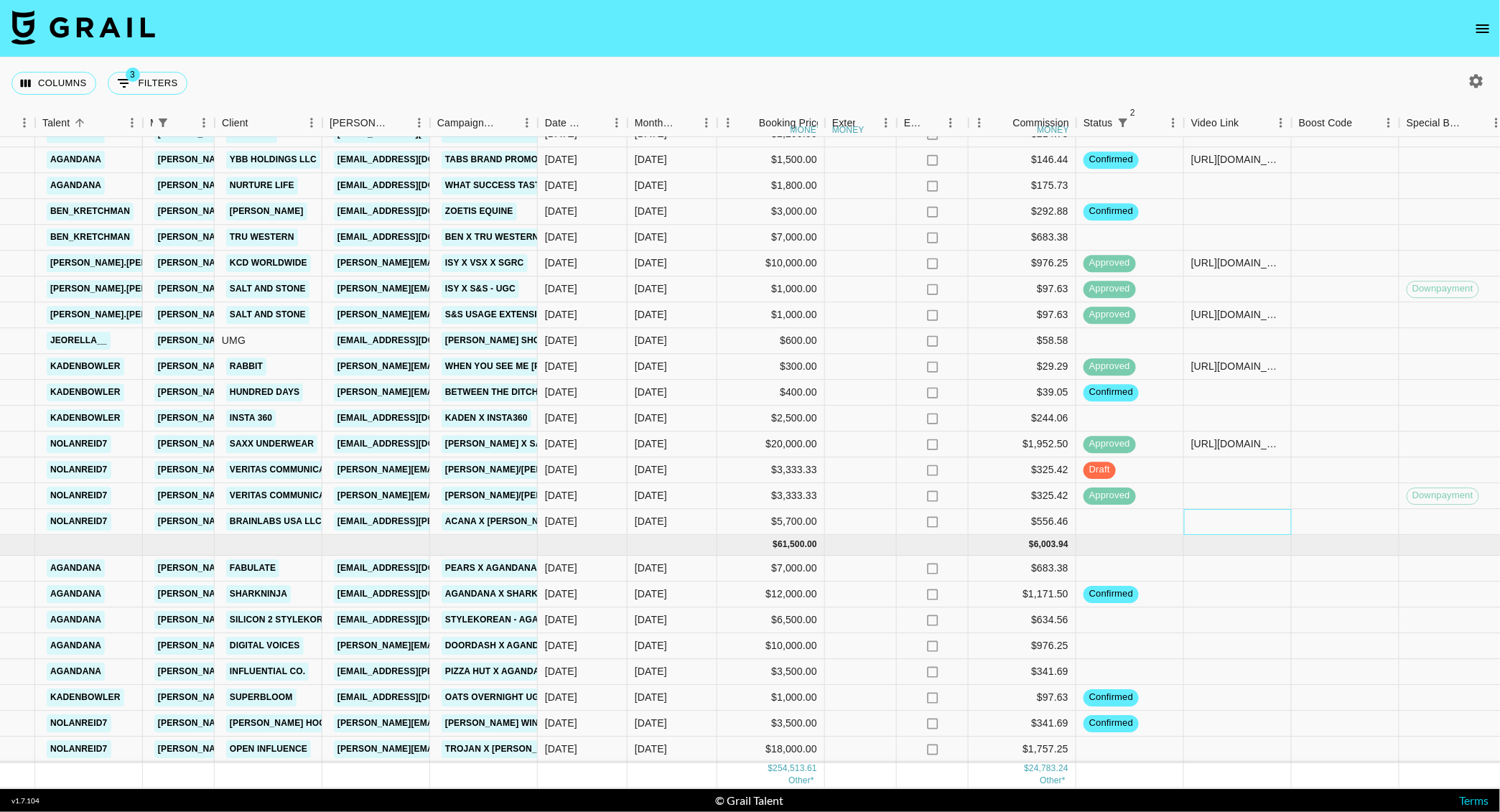
click at [1206, 510] on div at bounding box center [1238, 523] width 108 height 26
type input "https://www.instagram.com/reel/DN1b6Ll3AoL/?igsh=bWc2ZW92eGxraDhp"
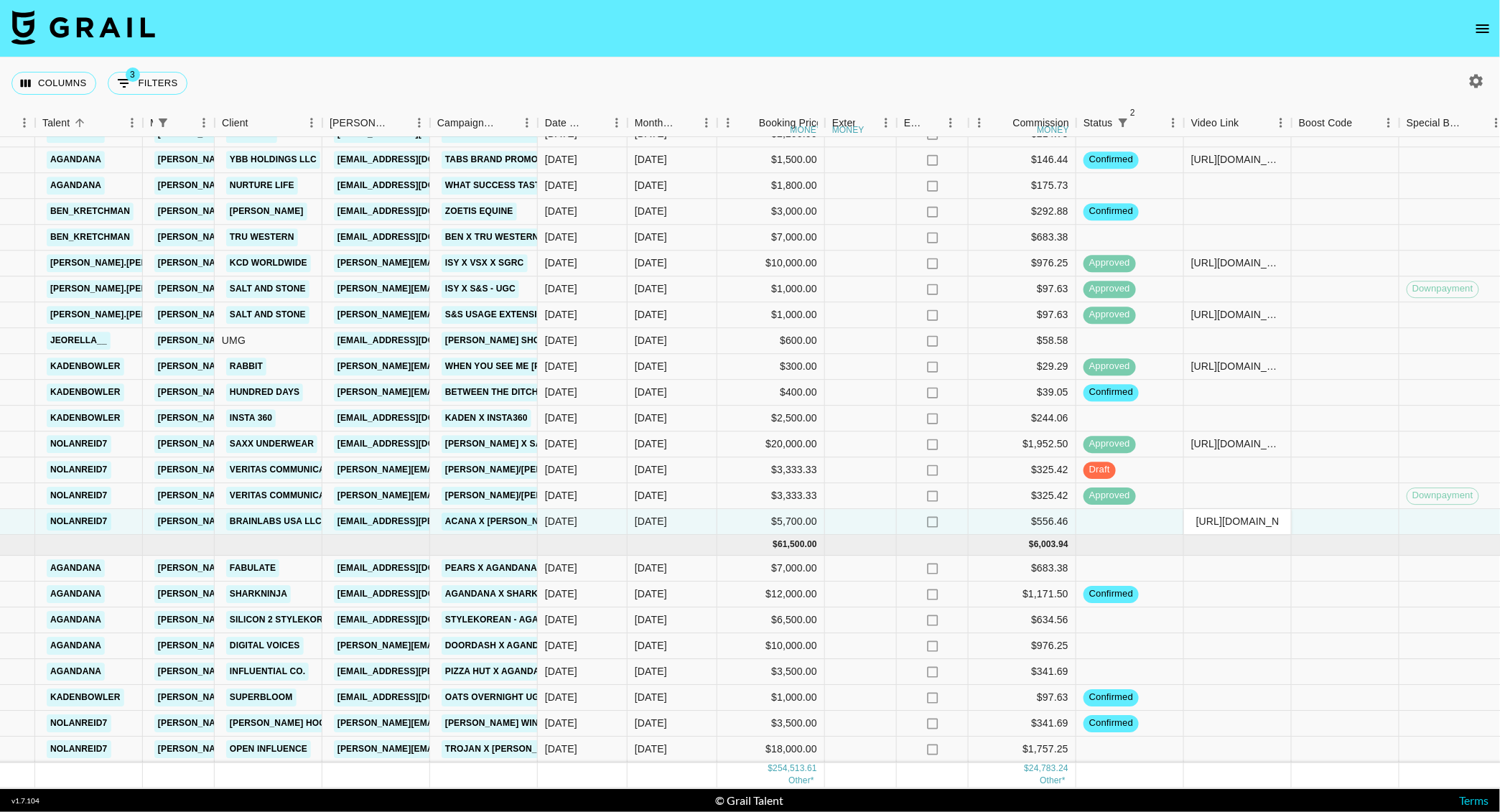
scroll to position [0, 261]
click at [1317, 510] on div at bounding box center [1346, 523] width 108 height 26
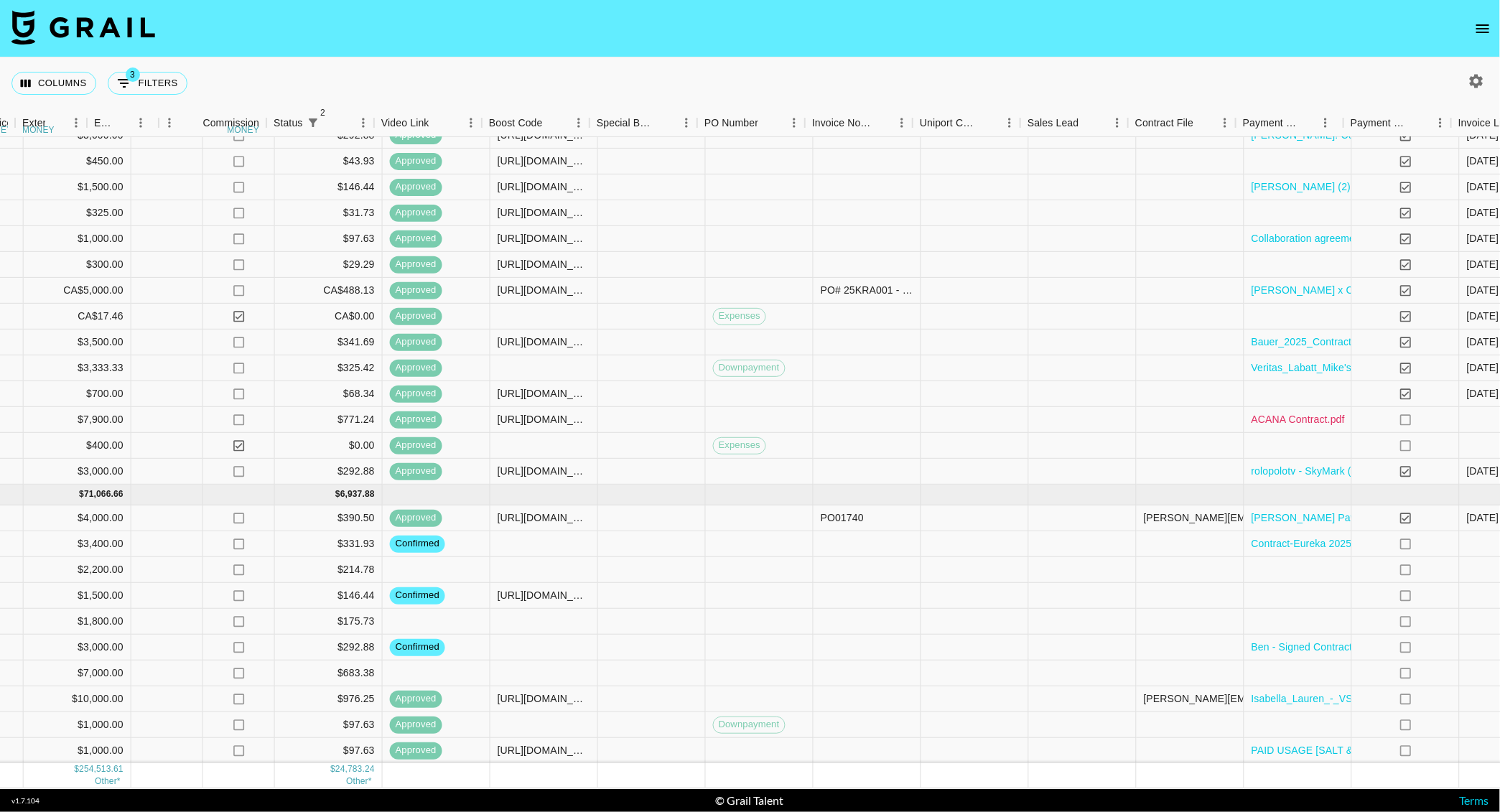
scroll to position [630, 1073]
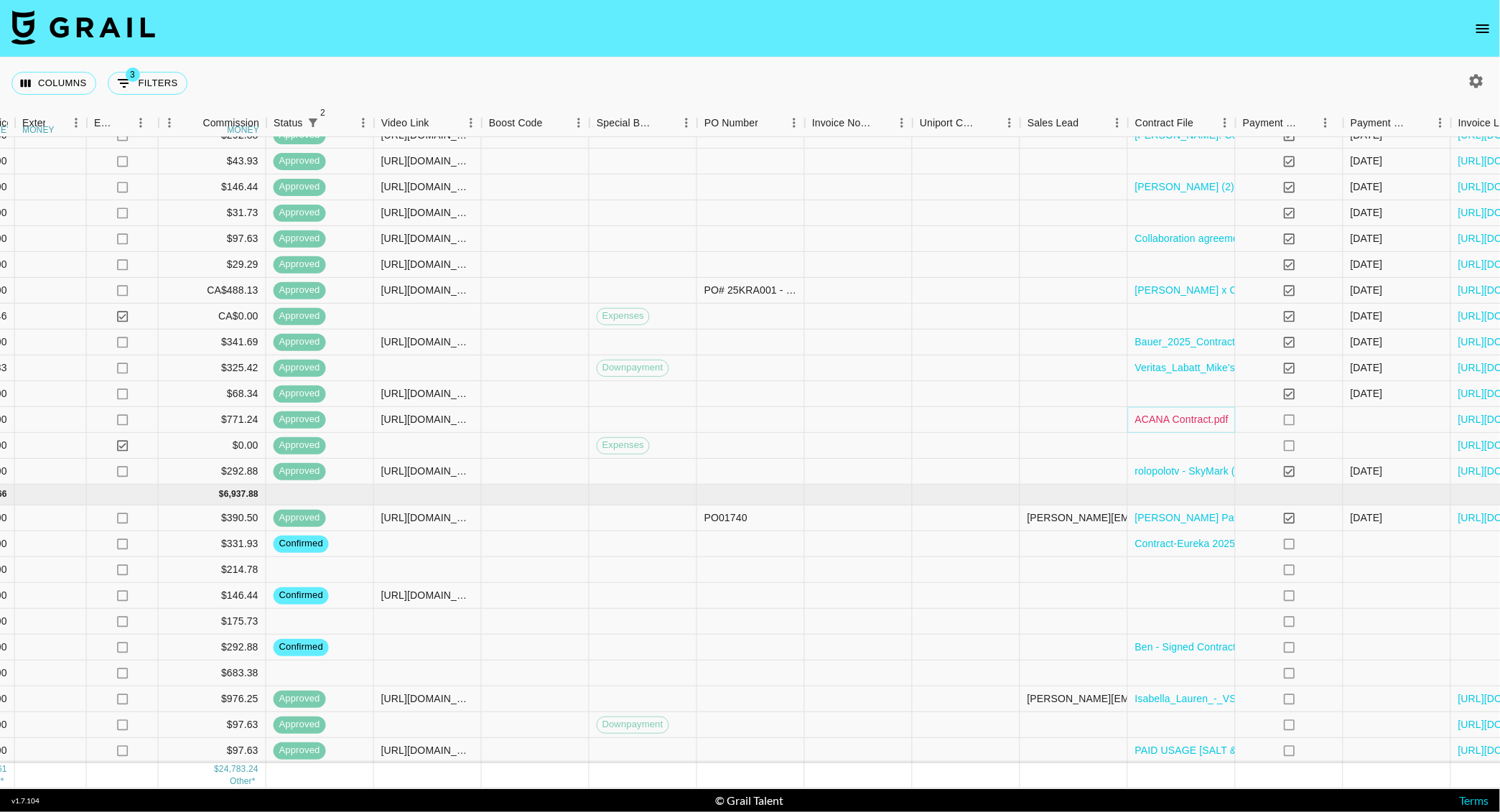
click at [1196, 424] on link "ACANA Contract.pdf" at bounding box center [1181, 420] width 93 height 15
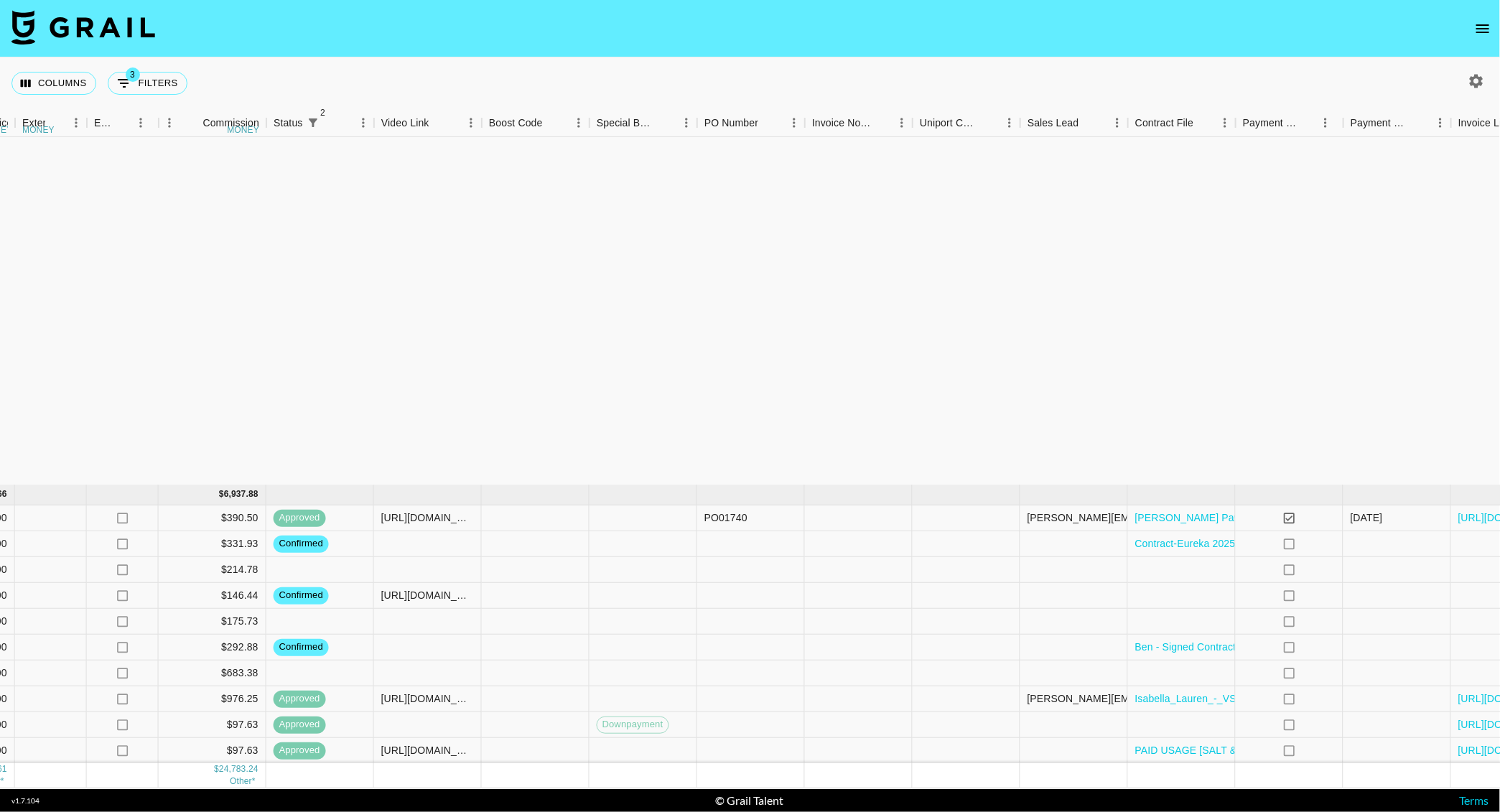
scroll to position [1046, 1073]
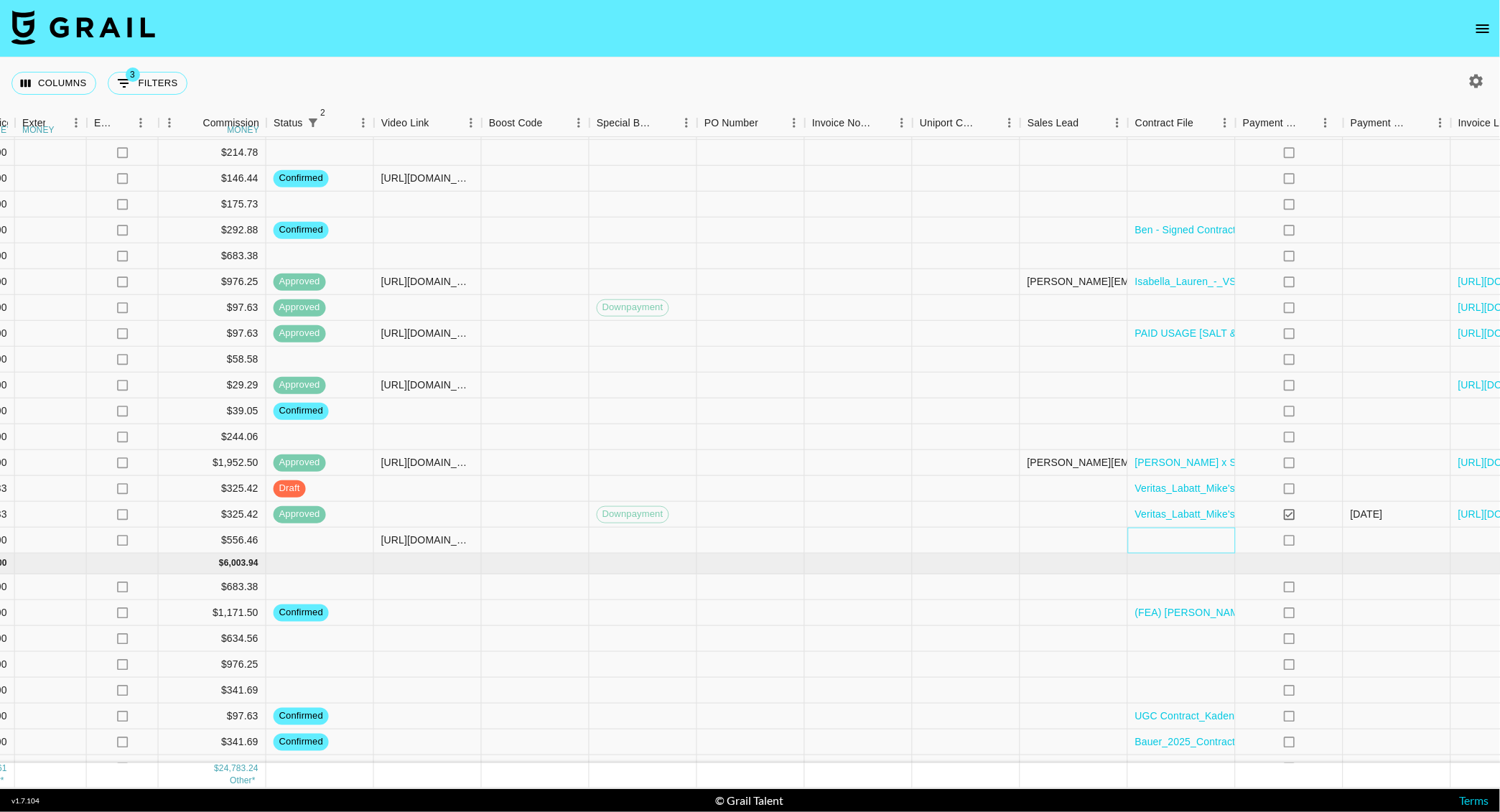
click at [1192, 541] on div at bounding box center [1182, 541] width 108 height 26
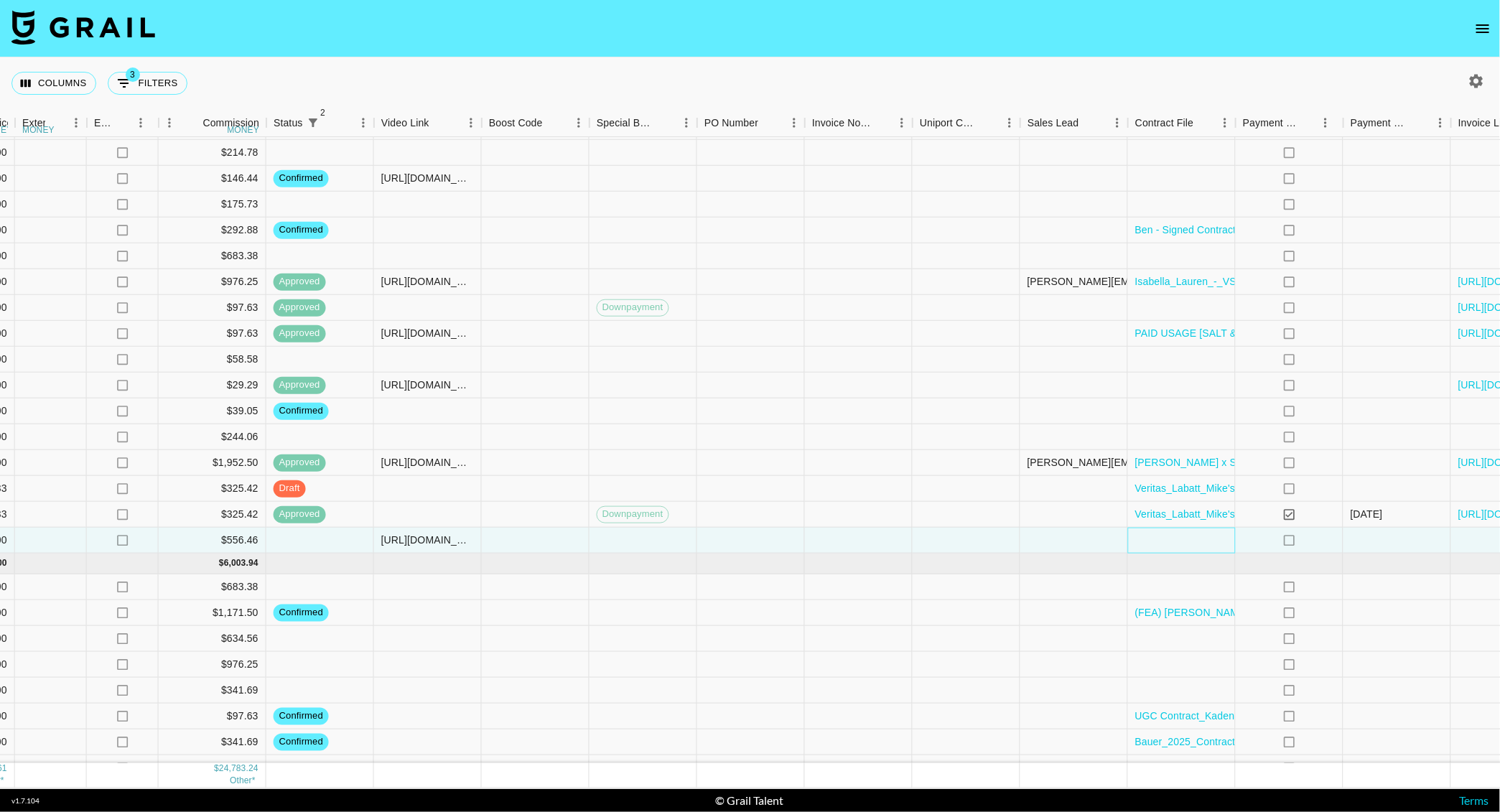
click at [1192, 541] on div at bounding box center [1182, 541] width 108 height 26
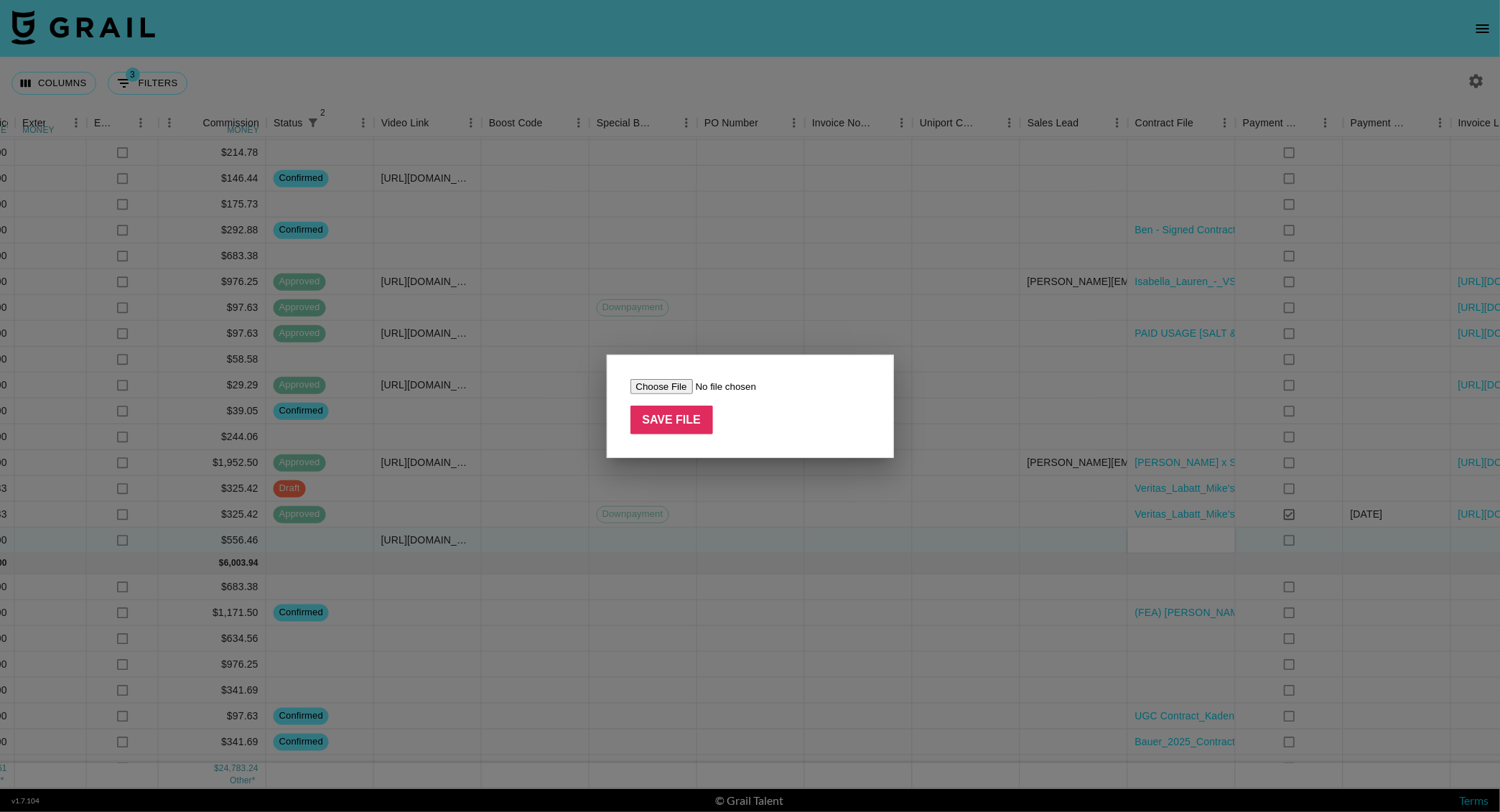
type input "C:\fakepath\ACANA CONTRACT.pdf"
click at [680, 426] on input "Save File" at bounding box center [672, 420] width 83 height 29
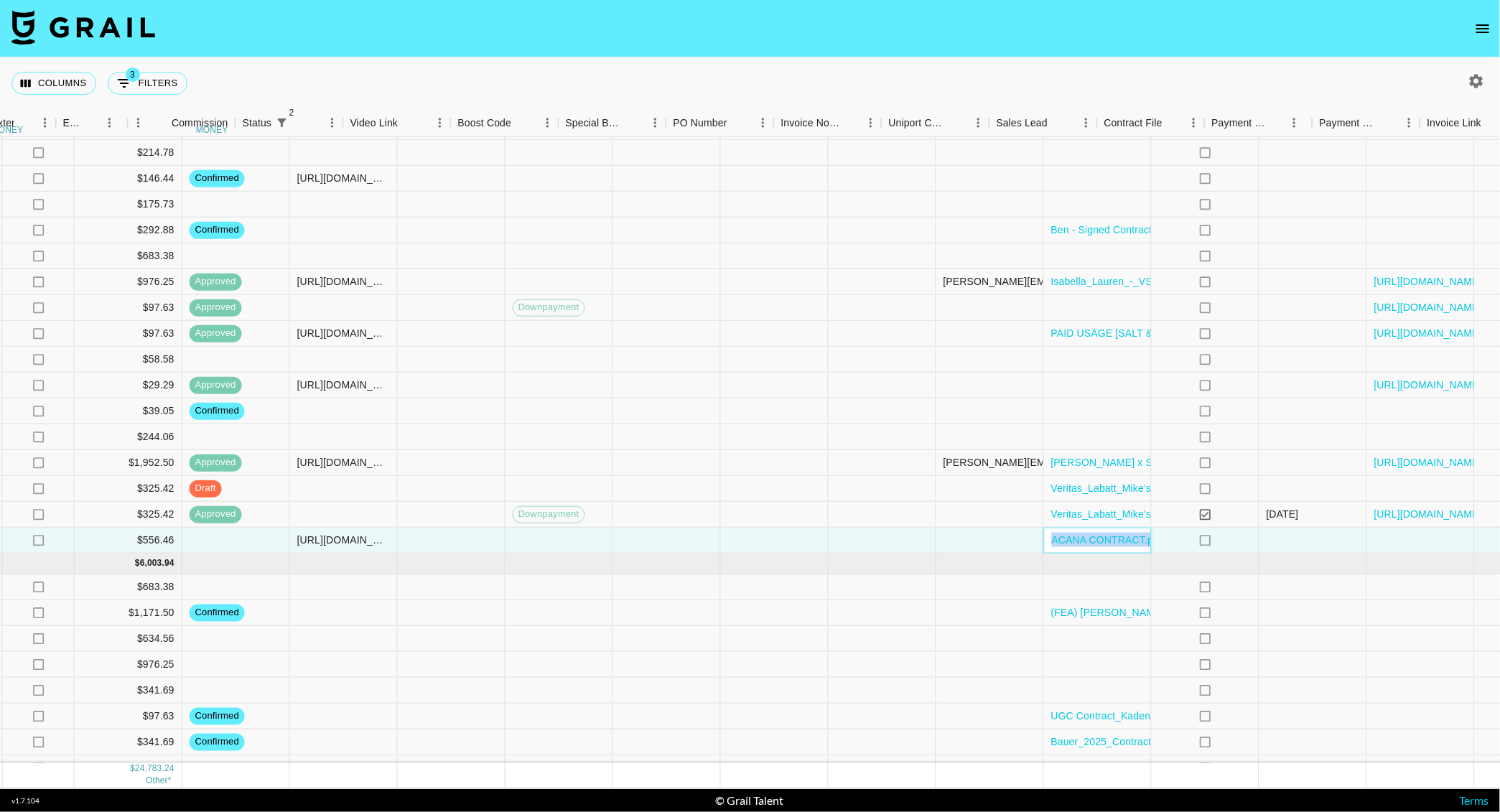
scroll to position [1046, 1205]
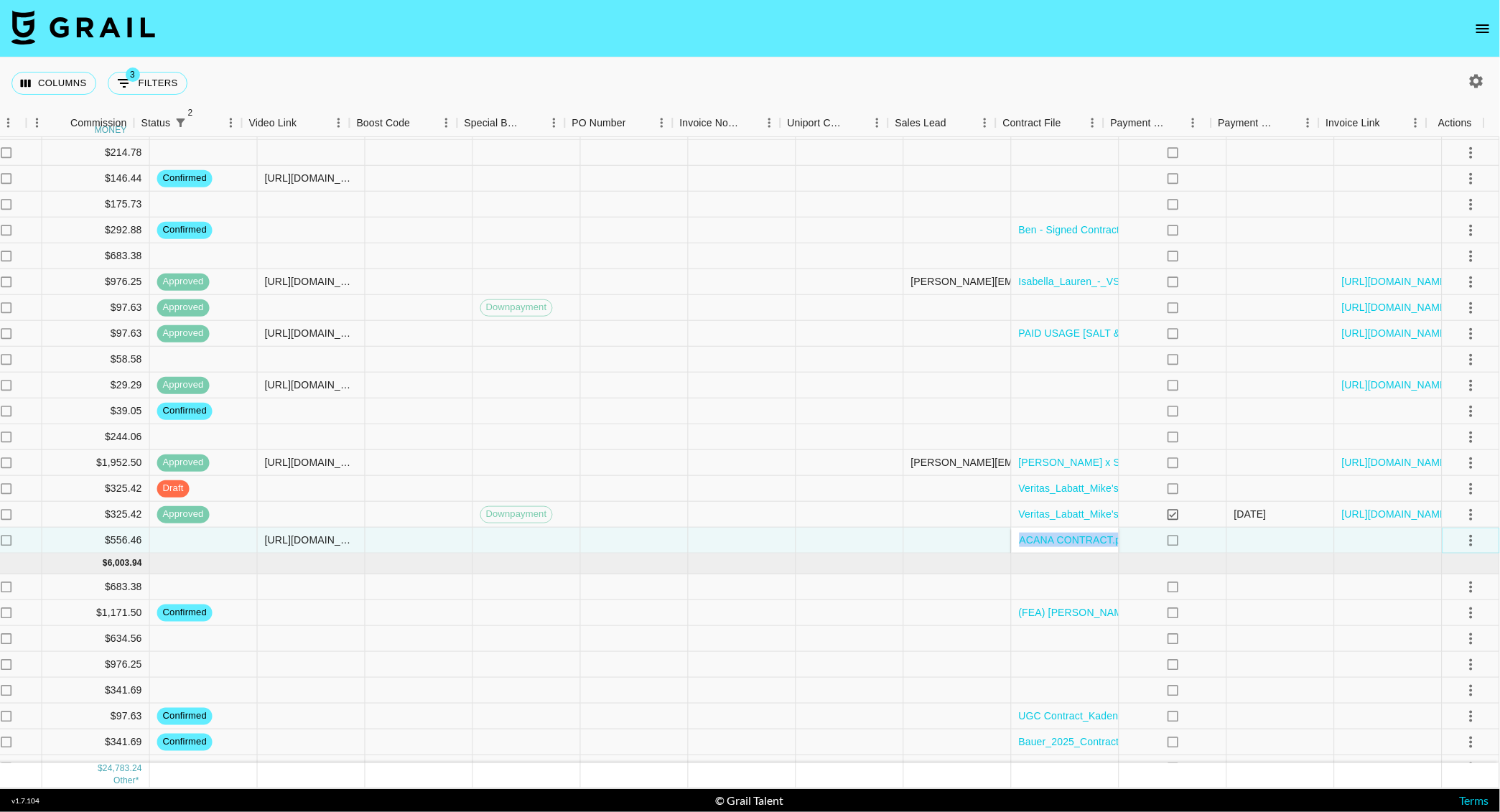
click at [1462, 542] on icon "select merge strategy" at bounding box center [1471, 540] width 17 height 17
click at [1448, 566] on li "Confirm" at bounding box center [1453, 572] width 93 height 26
click at [1449, 680] on div "Approve" at bounding box center [1440, 675] width 44 height 17
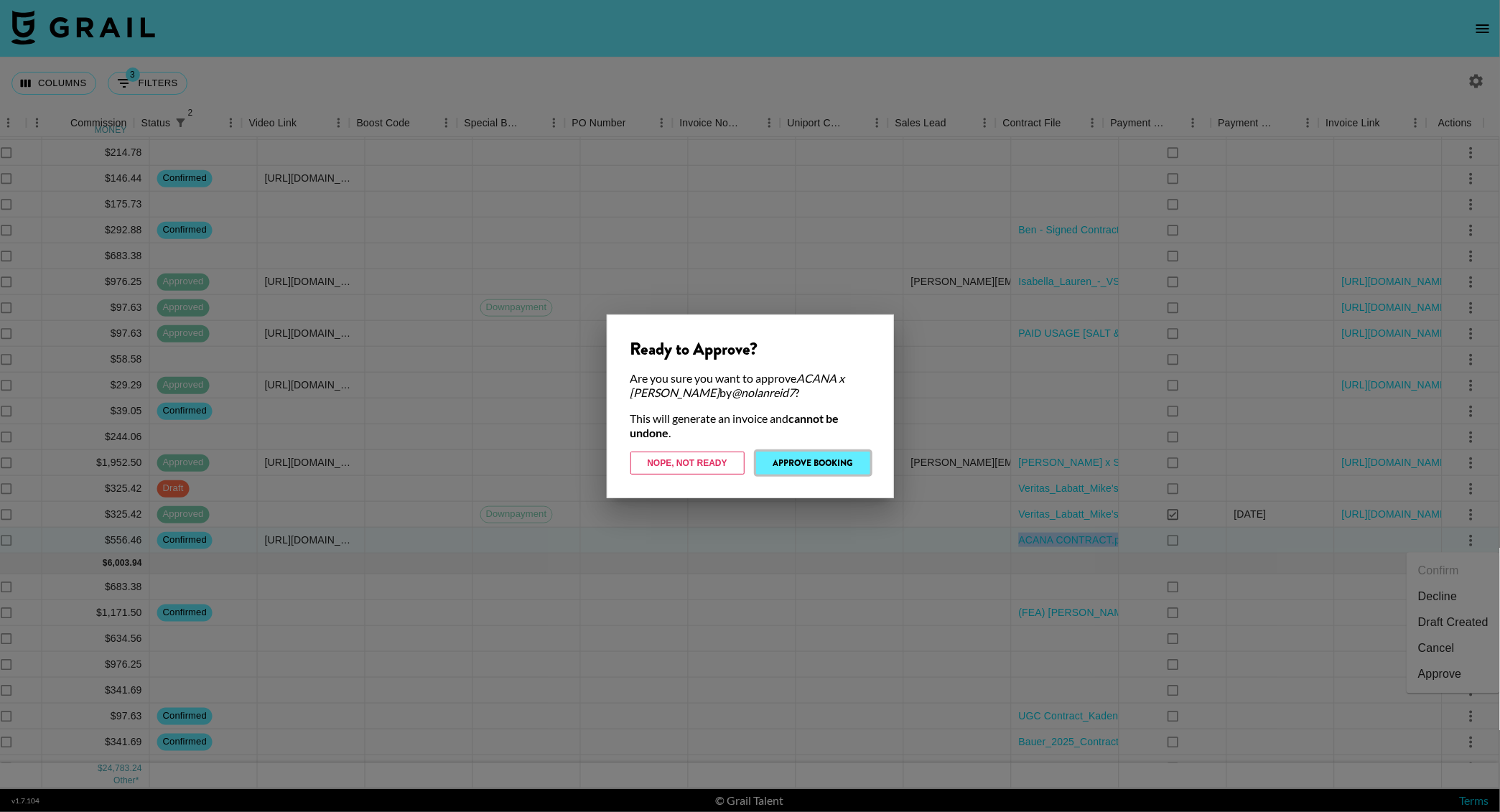
click at [812, 460] on button "Approve Booking" at bounding box center [813, 463] width 114 height 23
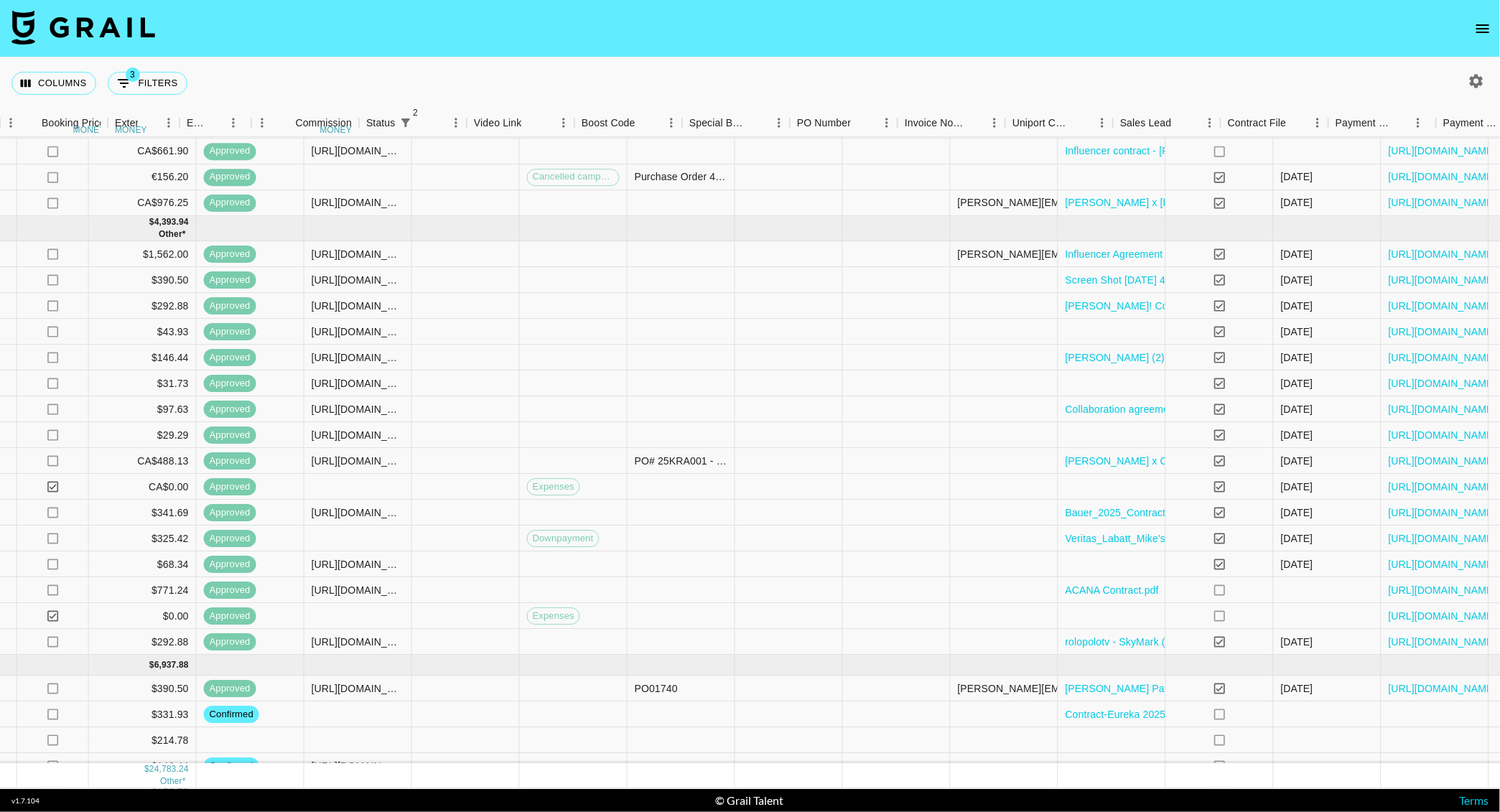
scroll to position [459, 1205]
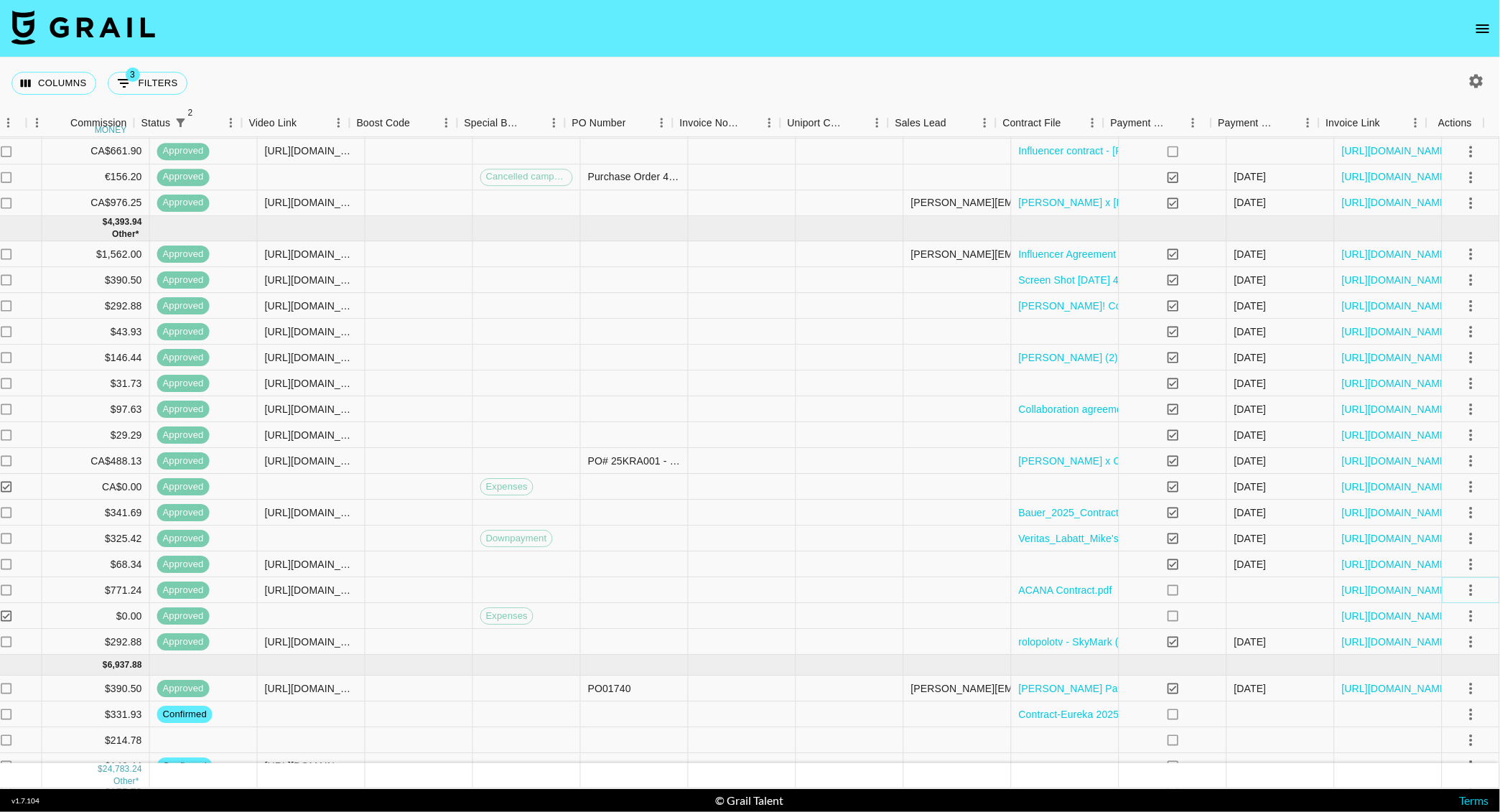
click at [1462, 591] on icon "select merge strategy" at bounding box center [1471, 590] width 17 height 17
click at [1442, 699] on li "Cancel" at bounding box center [1453, 699] width 93 height 26
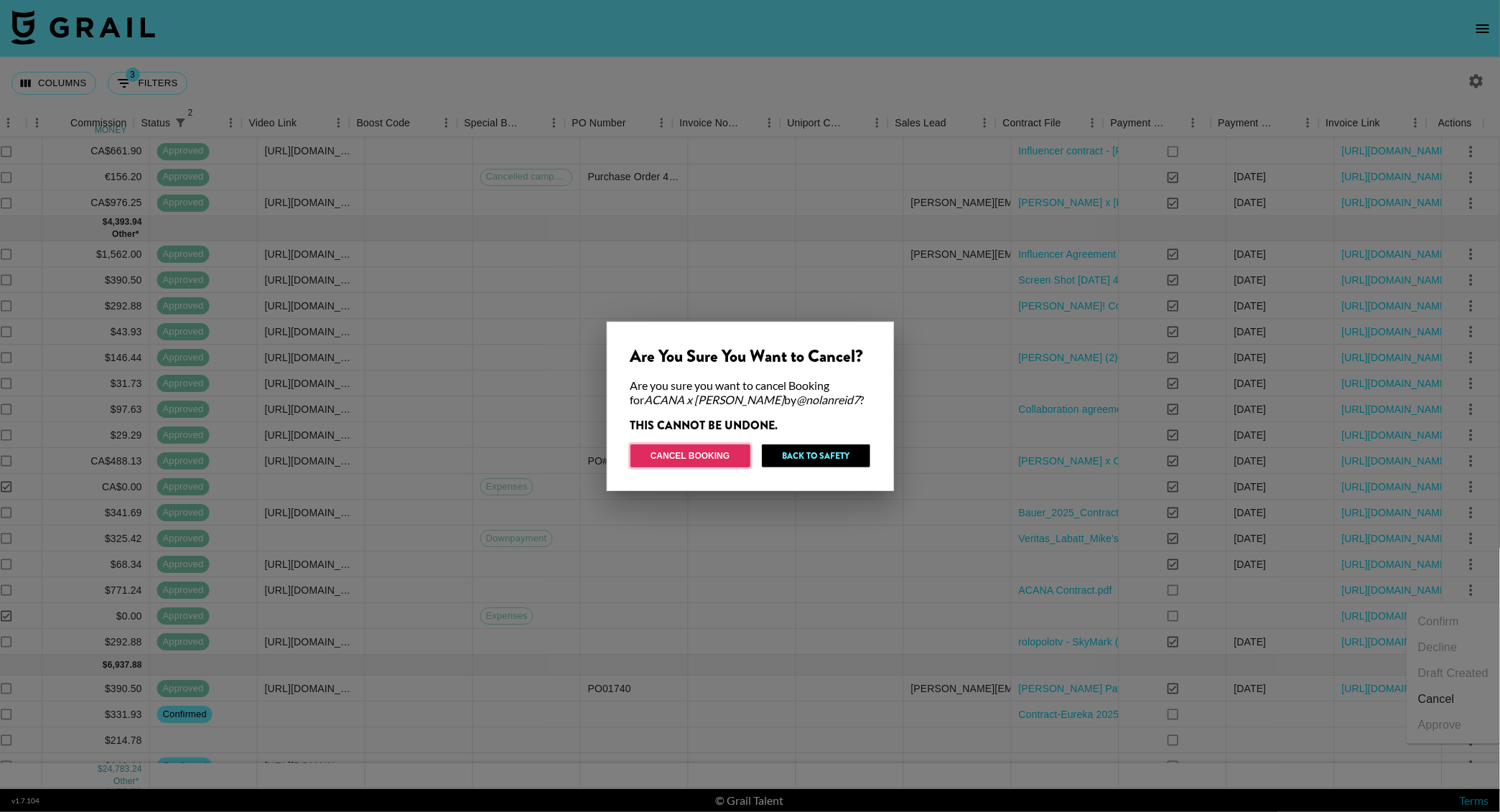
click at [704, 453] on button "Cancel Booking" at bounding box center [690, 456] width 120 height 23
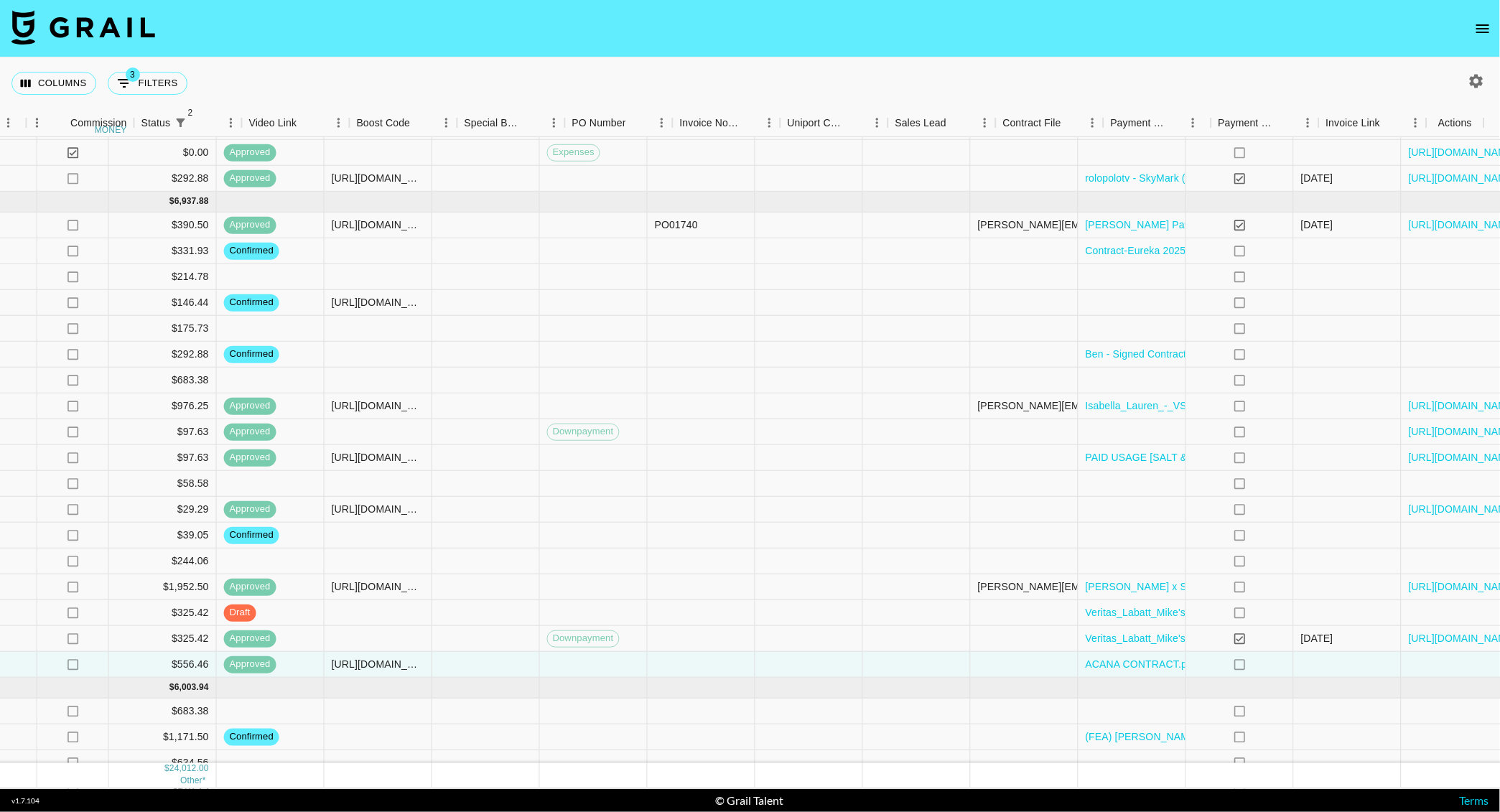
scroll to position [897, 1205]
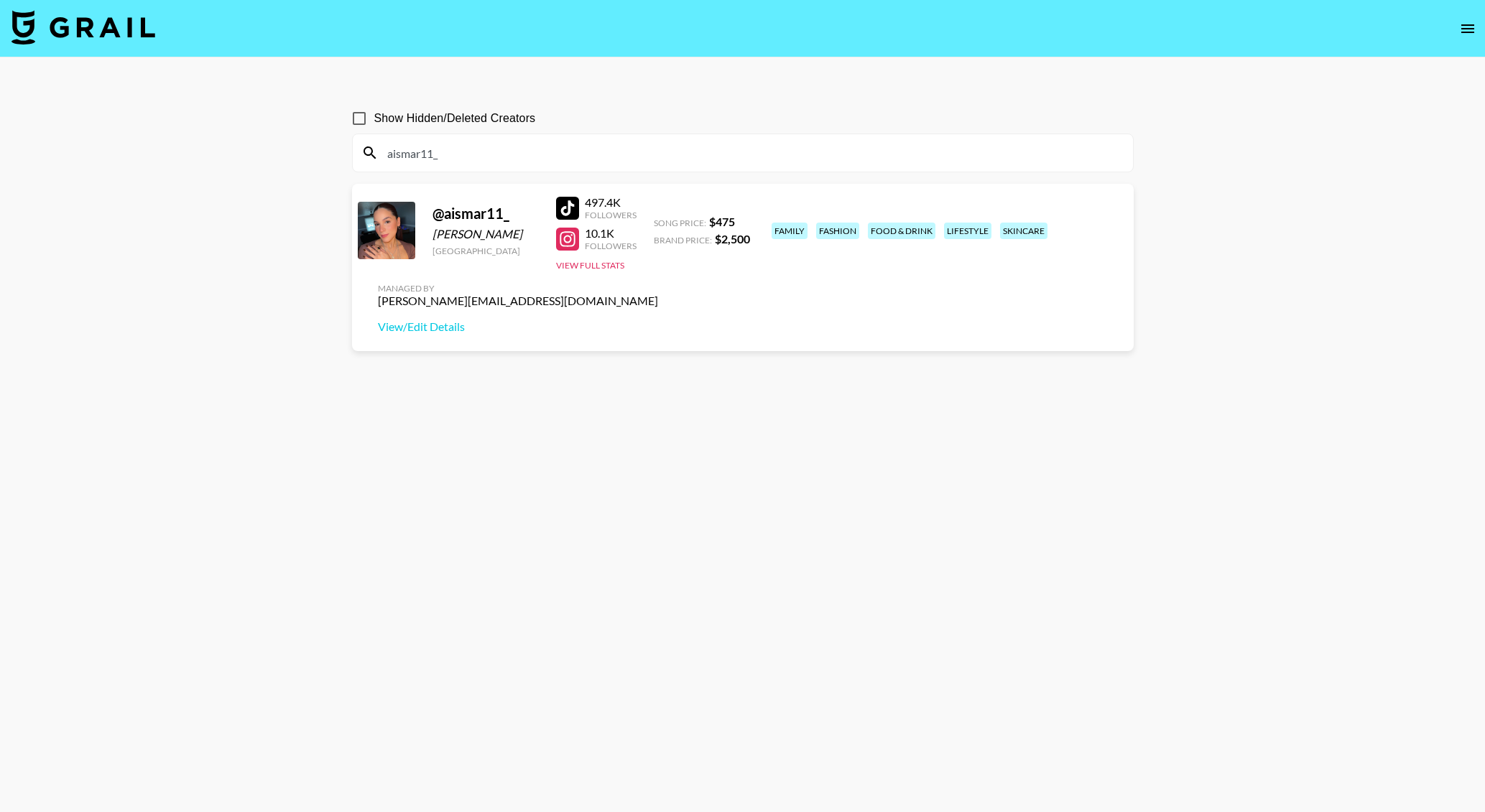
click at [1466, 27] on icon "open drawer" at bounding box center [1467, 29] width 17 height 17
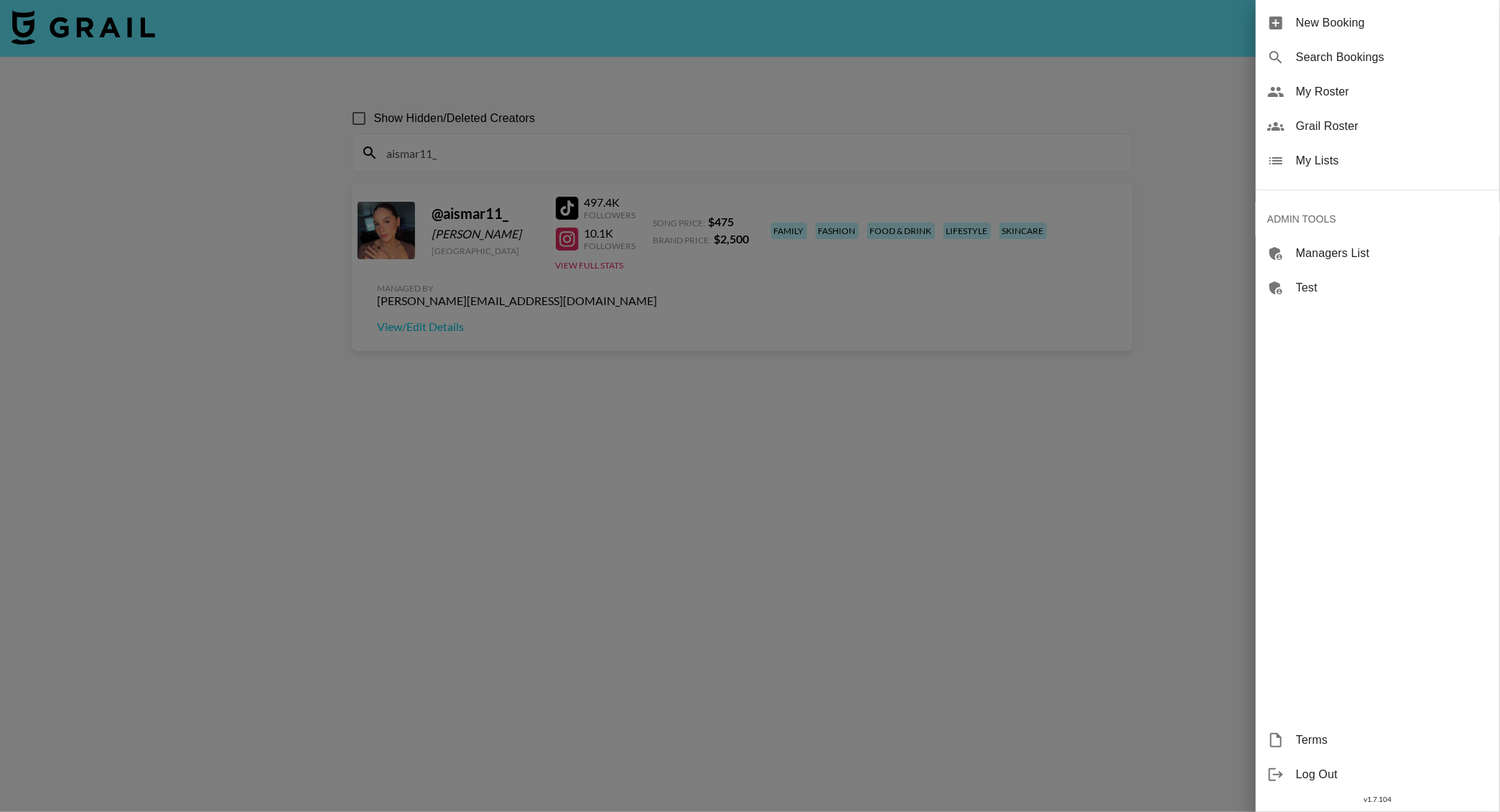
click at [1362, 91] on span "My Roster" at bounding box center [1392, 91] width 193 height 17
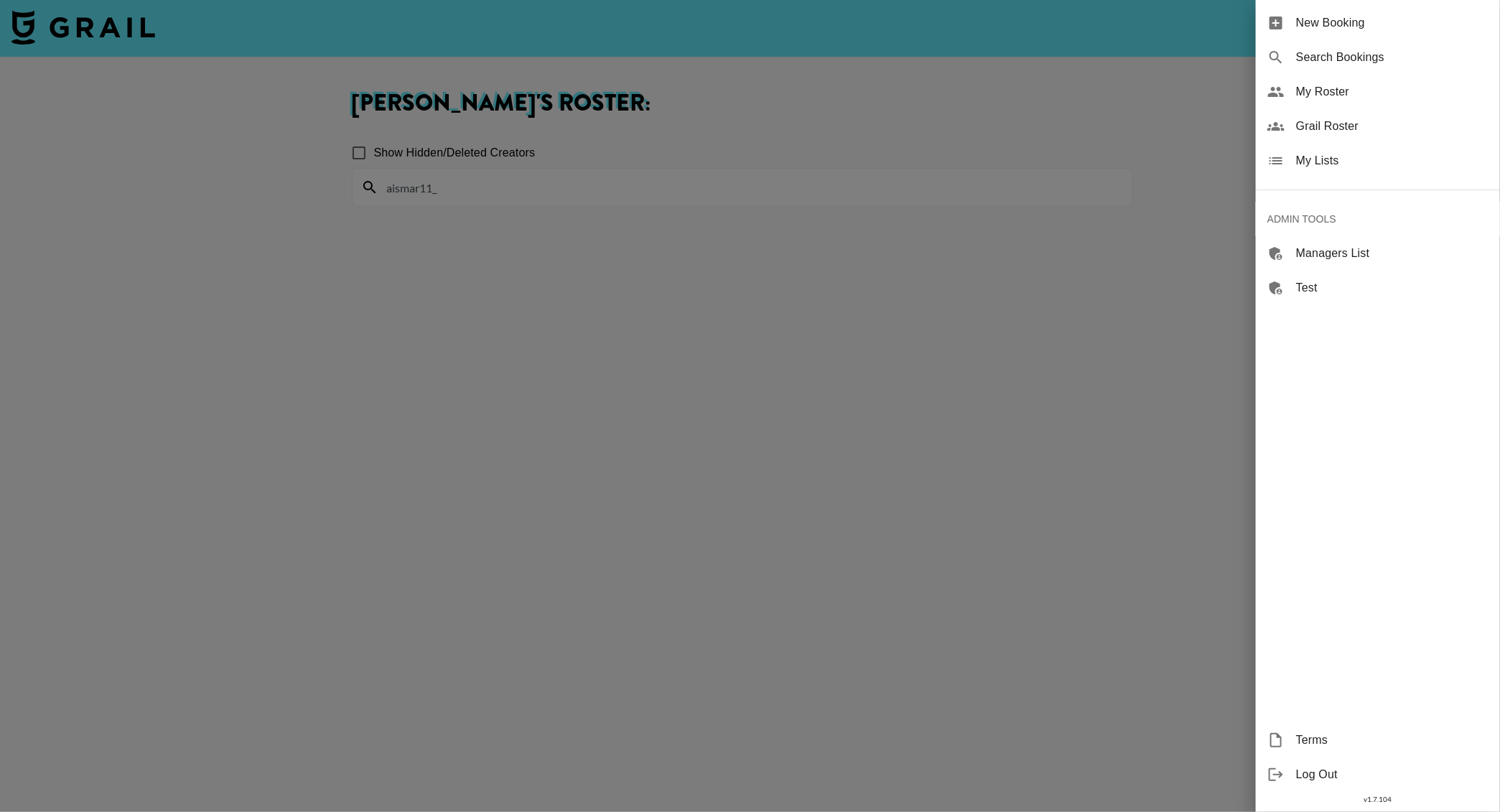
click at [488, 164] on div at bounding box center [750, 406] width 1500 height 812
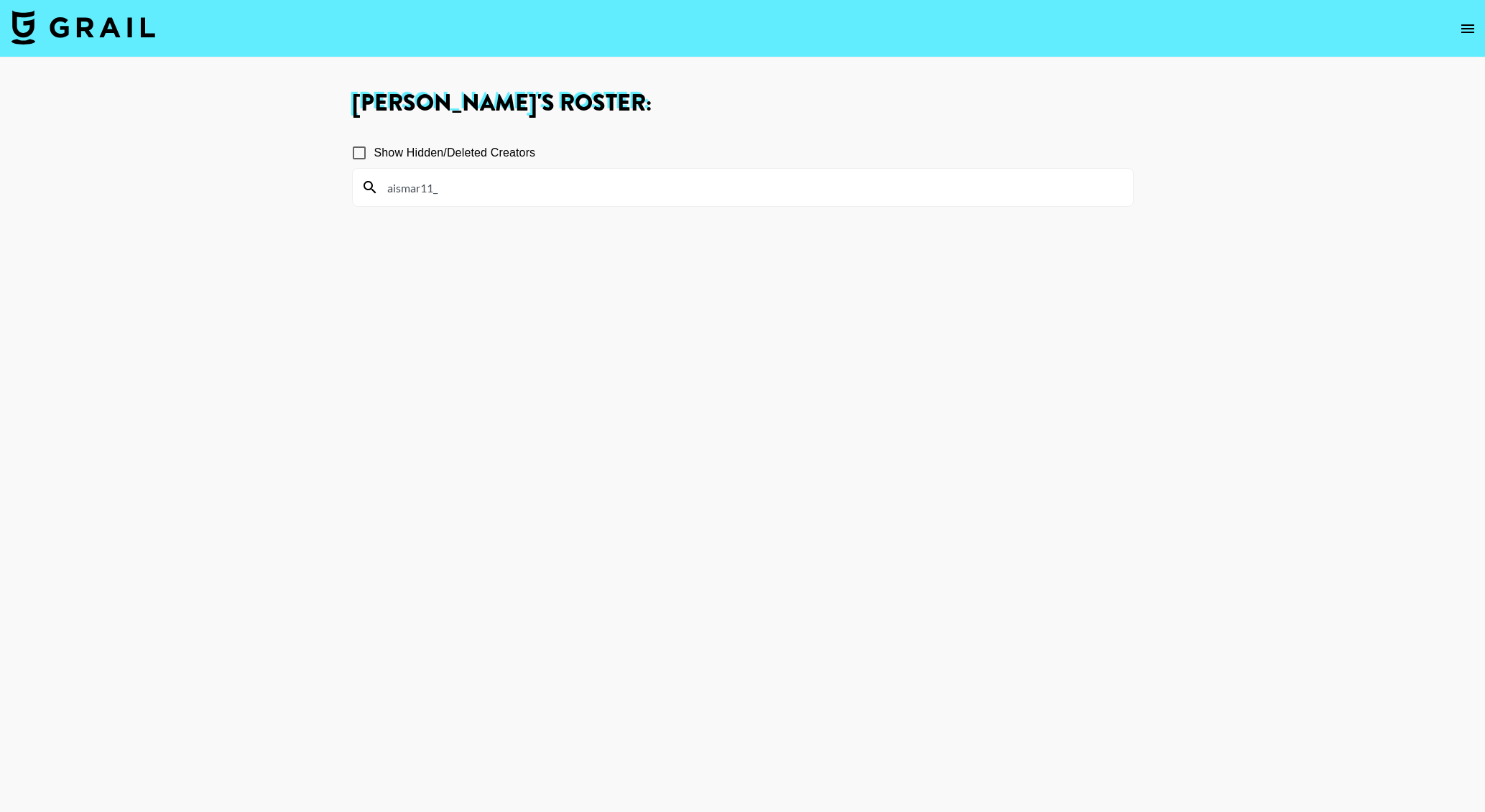
click at [460, 196] on input "aismar11_" at bounding box center [751, 187] width 745 height 23
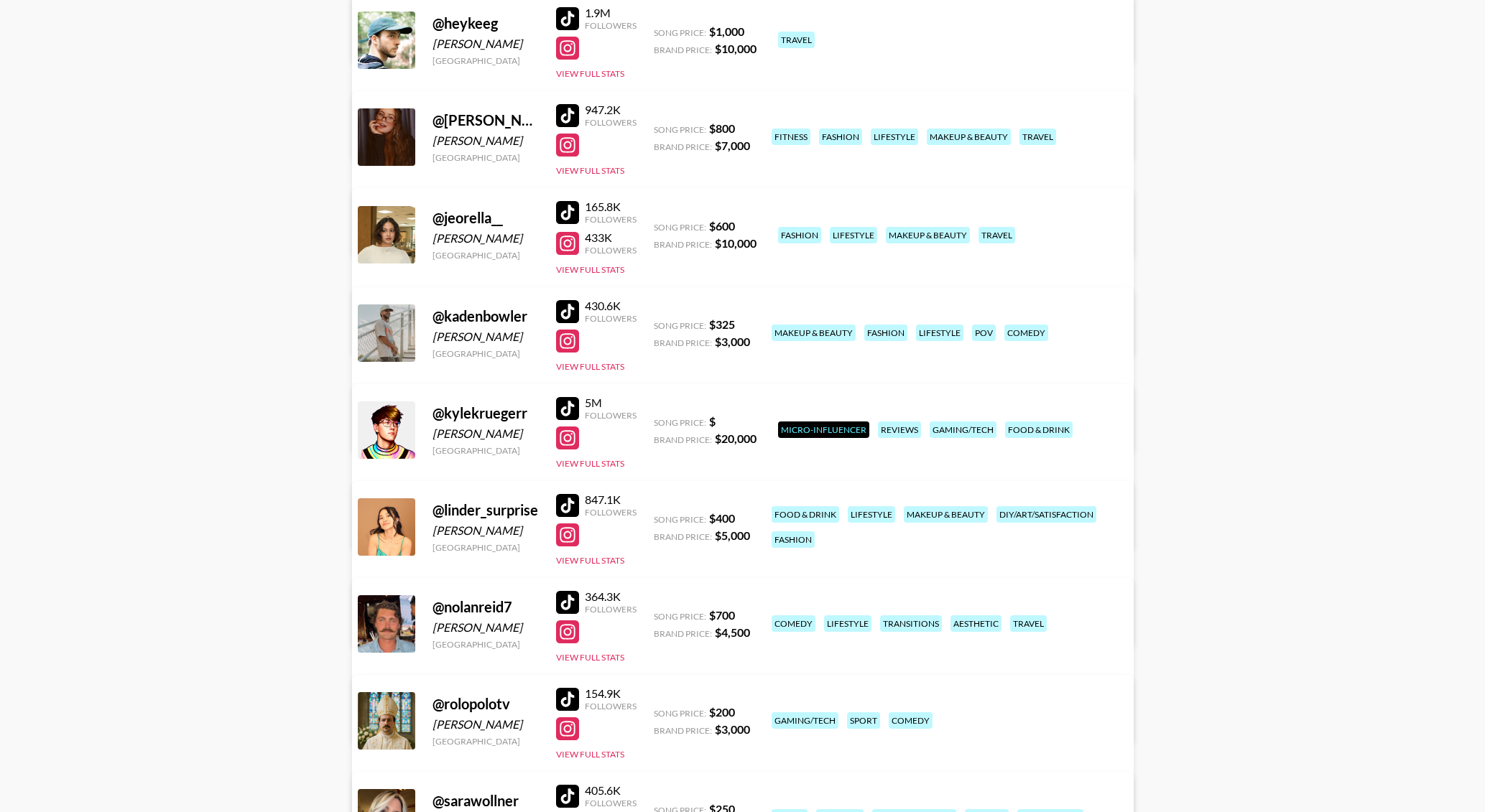
scroll to position [803, 0]
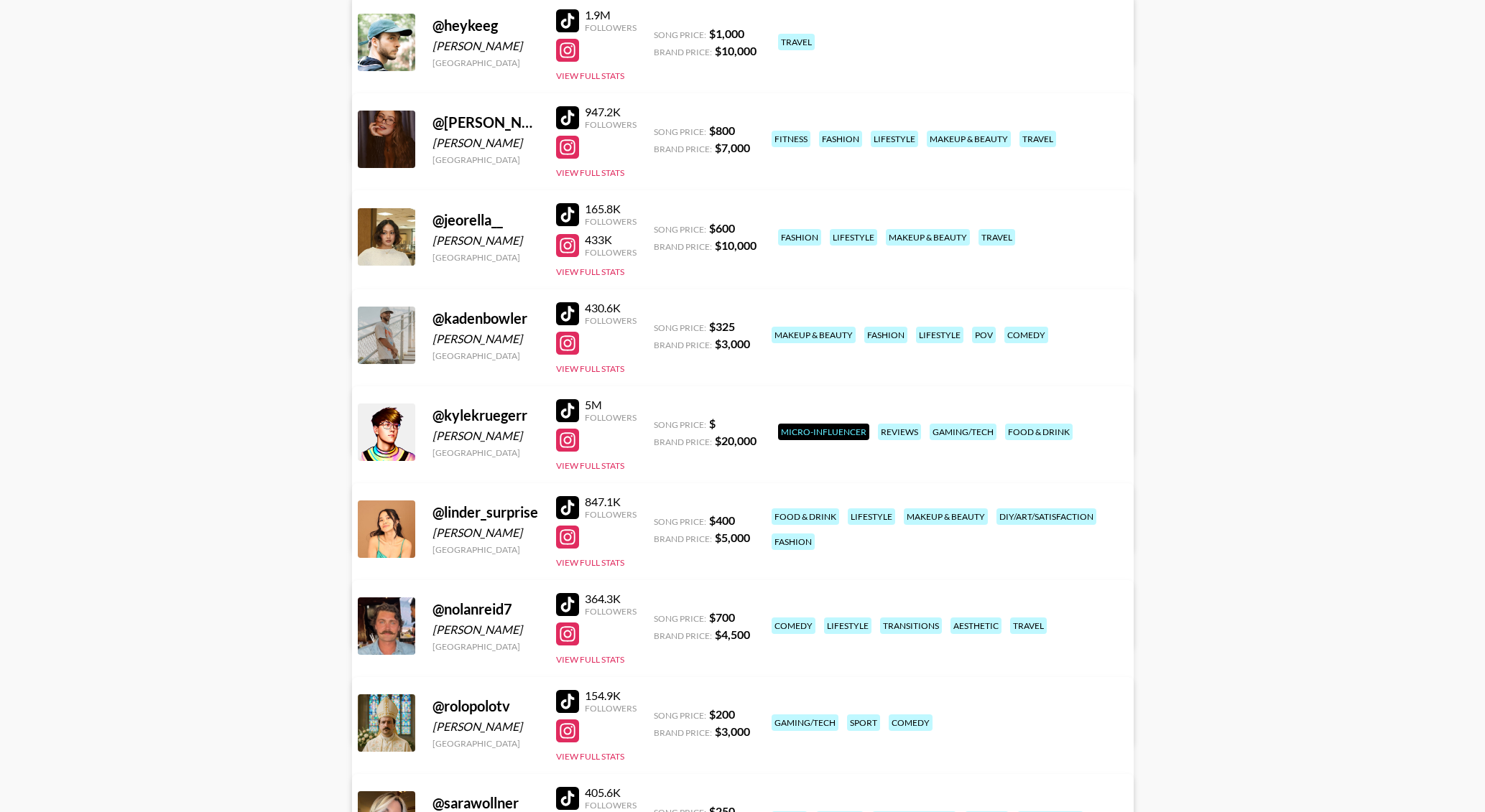
click at [658, 326] on link "View/Edit Details" at bounding box center [517, 333] width 280 height 15
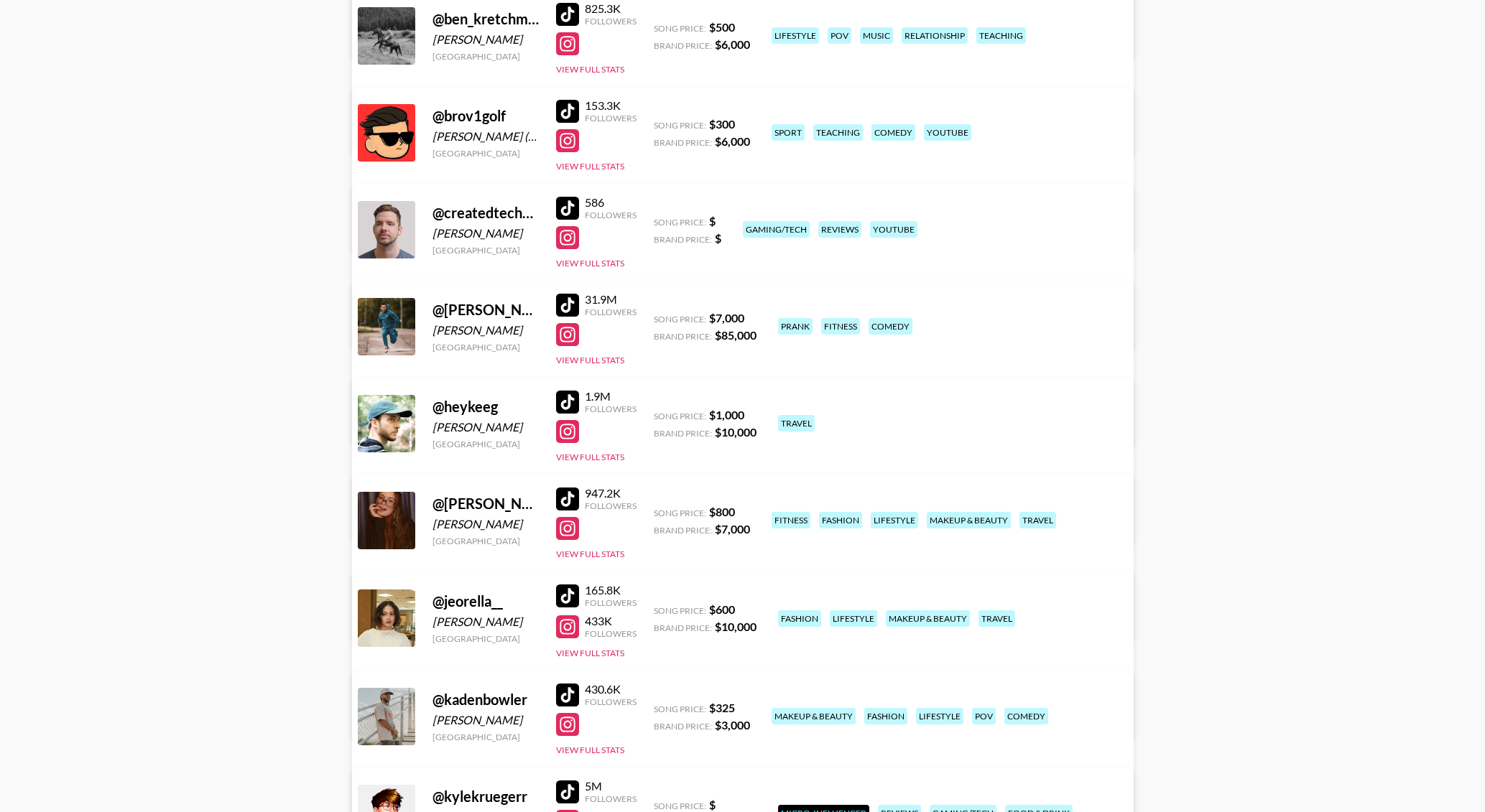
scroll to position [377, 0]
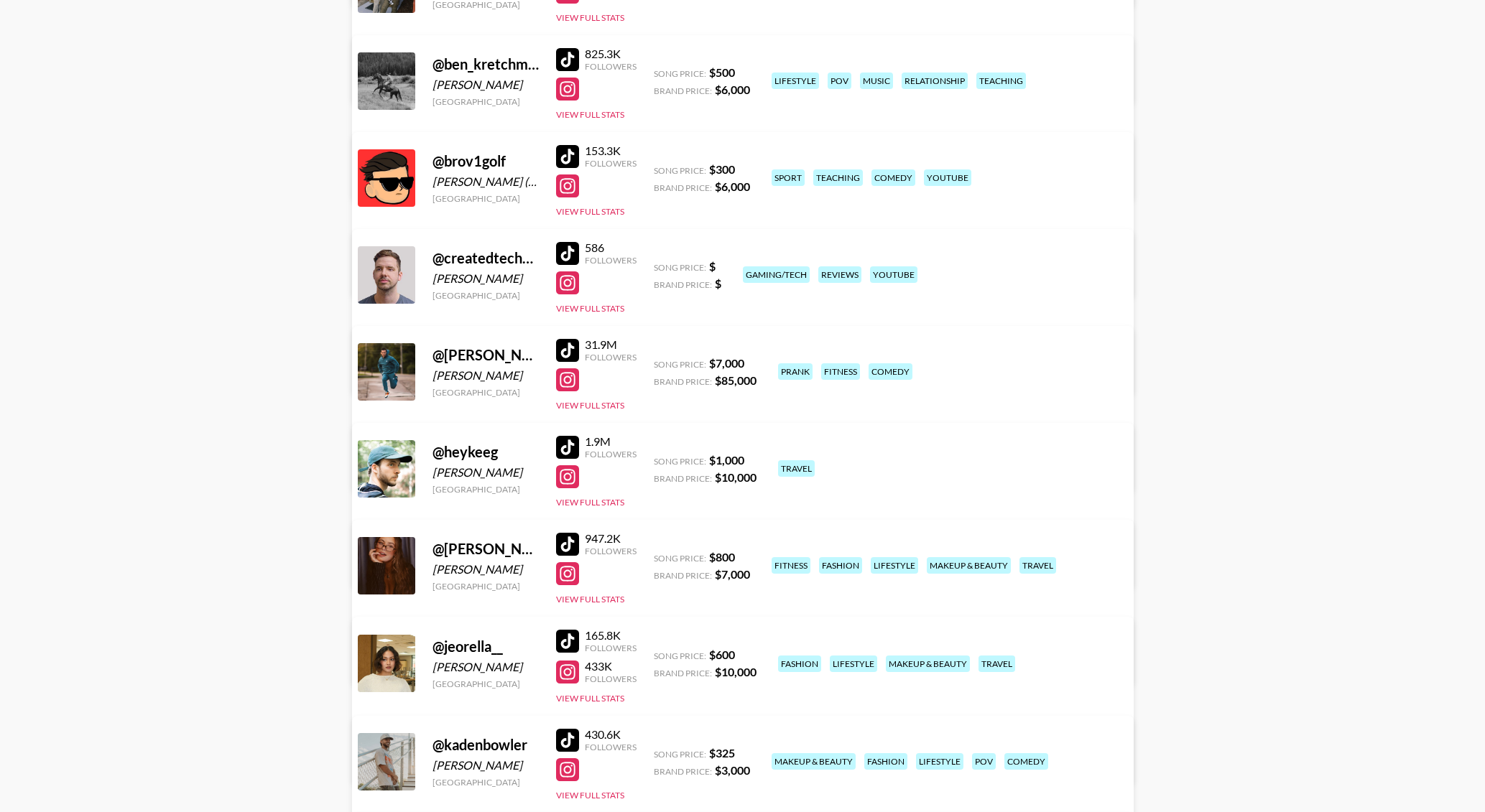
click at [658, 363] on link "View/Edit Details" at bounding box center [517, 370] width 280 height 15
click at [220, 151] on main "Brent Cardy 's Roster: Show Hidden/Deleted Creators @ __themitchells United Sta…" at bounding box center [742, 506] width 1485 height 1651
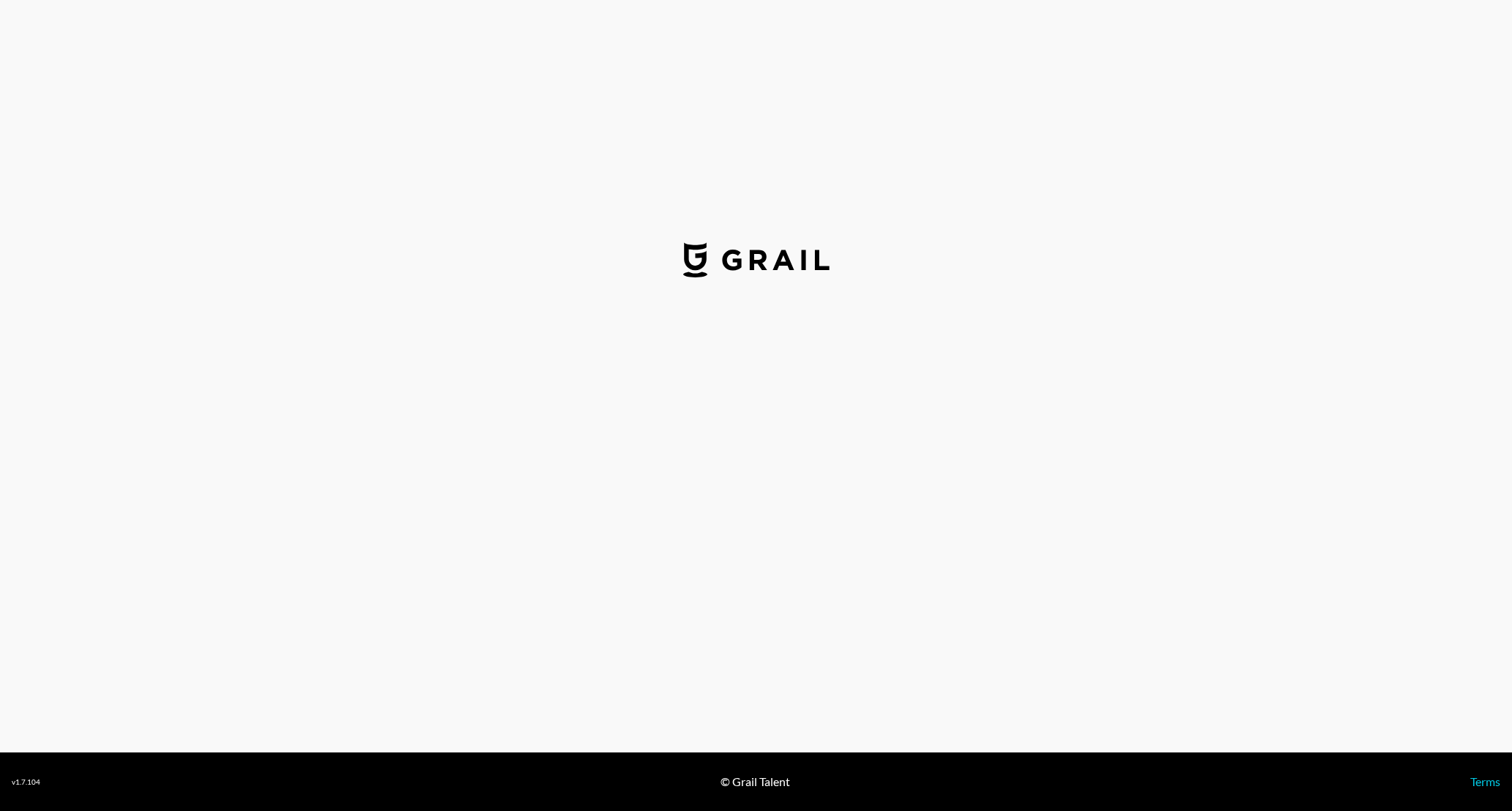
select select "USD"
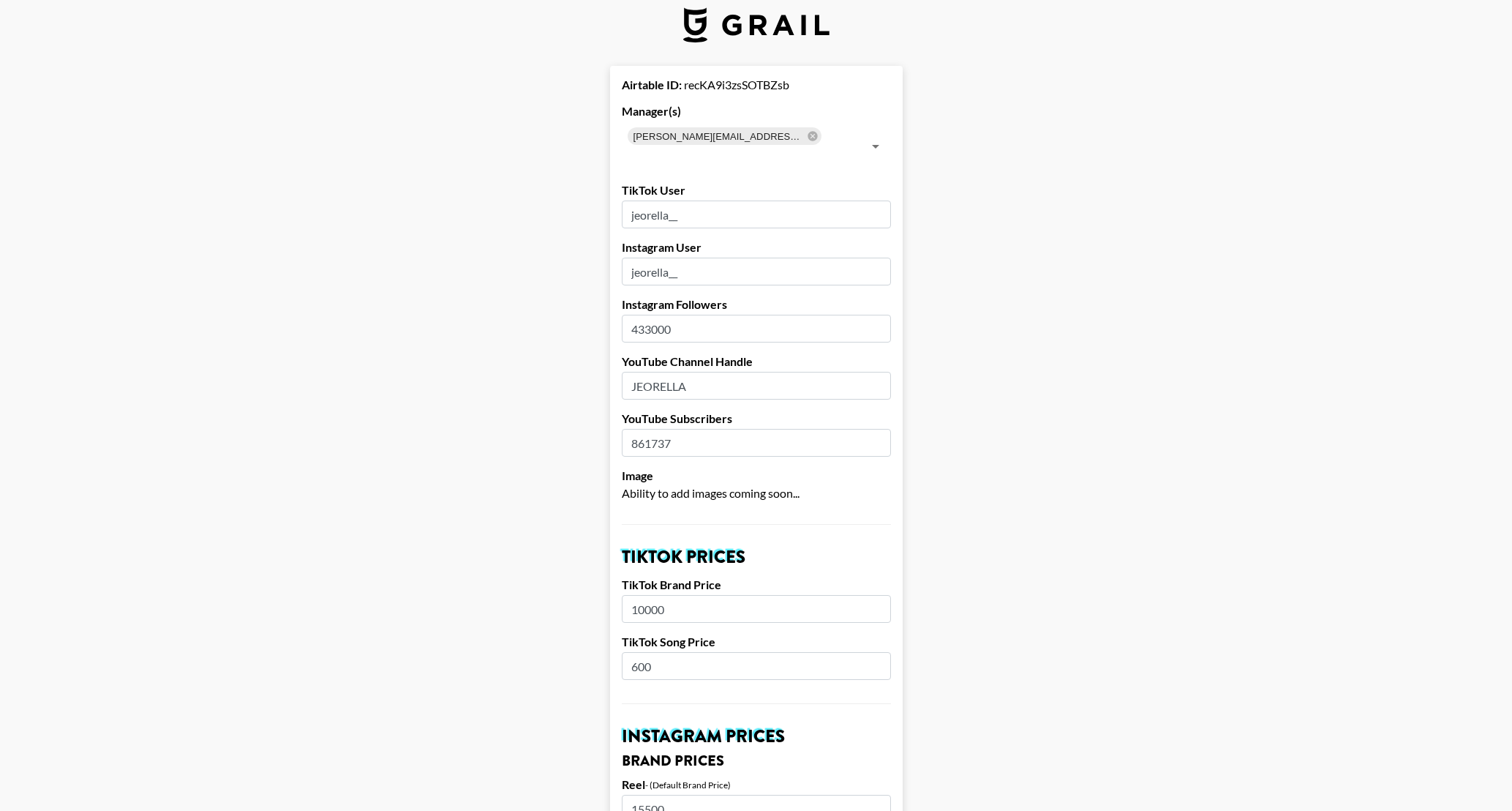
scroll to position [22, 0]
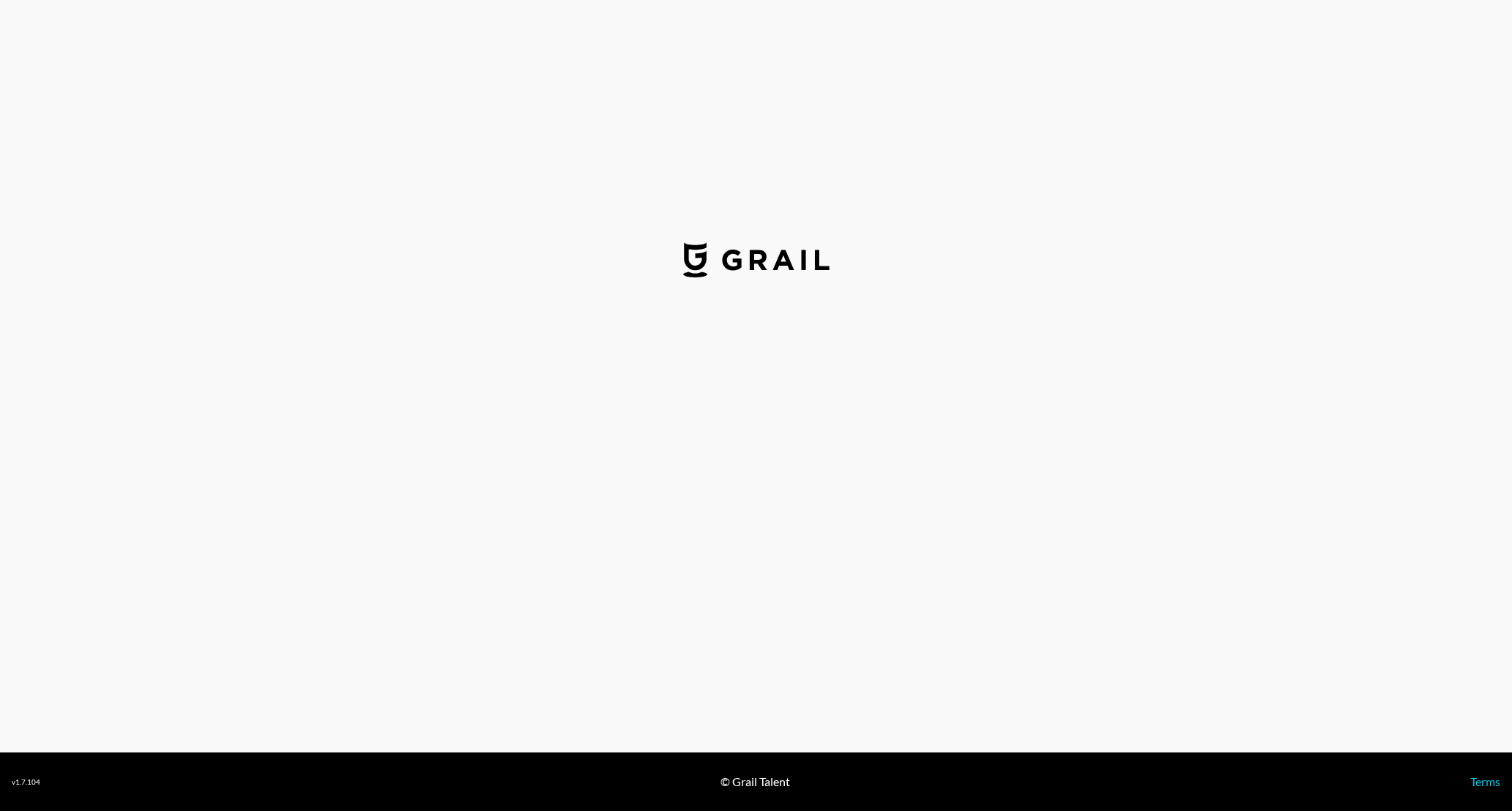
select select "USD"
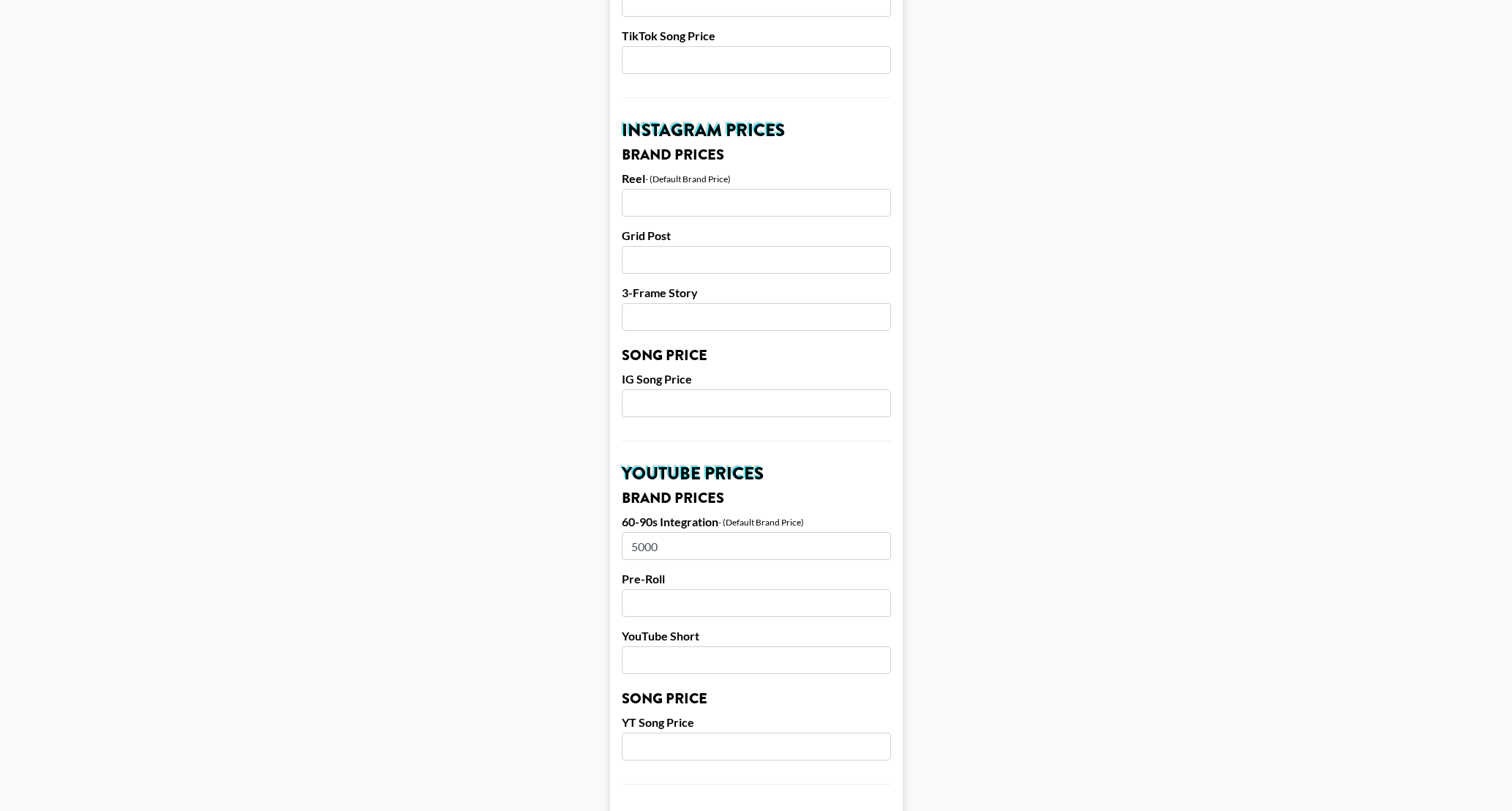
scroll to position [632, 1]
